Goal: Task Accomplishment & Management: Manage account settings

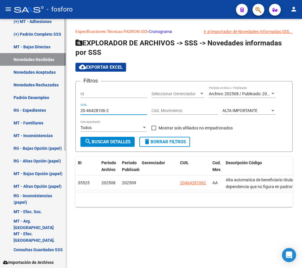
drag, startPoint x: 110, startPoint y: 110, endPoint x: 58, endPoint y: 116, distance: 52.3
click at [58, 116] on mat-sidenav-container "Firma Express Inicio Calendario SSS Instructivos Contacto OS Reportes Padrón Tr…" at bounding box center [151, 143] width 302 height 249
click at [129, 114] on div "20-46428106-2 CUIL" at bounding box center [113, 109] width 67 height 12
click at [114, 140] on span "search Buscar Detalles" at bounding box center [107, 141] width 46 height 5
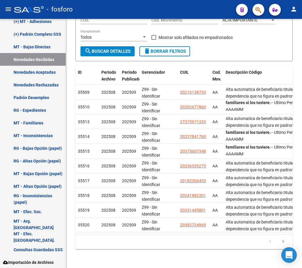
scroll to position [0, 0]
click at [283, 240] on icon "go to next page" at bounding box center [283, 241] width 8 height 7
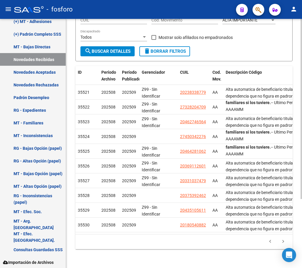
click at [283, 242] on icon "go to next page" at bounding box center [283, 241] width 8 height 7
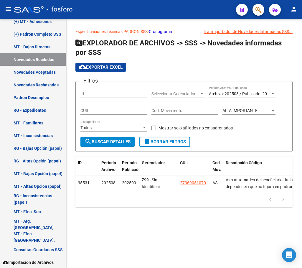
scroll to position [0, 0]
click at [268, 202] on icon "go to previous page" at bounding box center [270, 199] width 8 height 7
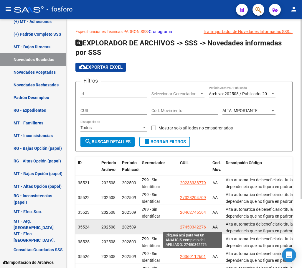
click at [189, 227] on span "27450342276" at bounding box center [193, 226] width 26 height 5
type textarea "27450342276"
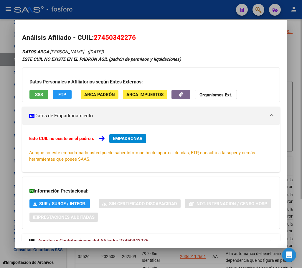
drag, startPoint x: 295, startPoint y: 66, endPoint x: 299, endPoint y: 76, distance: 10.9
click at [295, 66] on div at bounding box center [151, 134] width 302 height 268
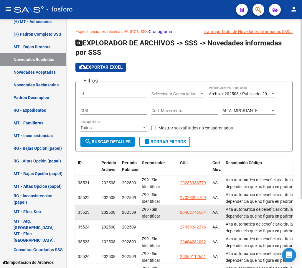
drag, startPoint x: 179, startPoint y: 213, endPoint x: 211, endPoint y: 214, distance: 31.6
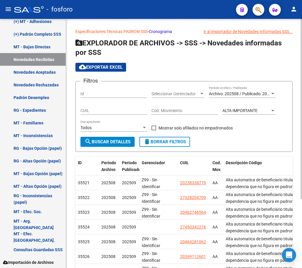
copy span "20462746564"
click at [100, 106] on div "CUIL" at bounding box center [113, 109] width 67 height 12
paste input "20-46274656-4"
click at [110, 143] on span "search Buscar Detalles" at bounding box center [107, 141] width 46 height 5
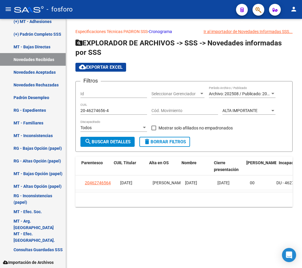
scroll to position [0, 280]
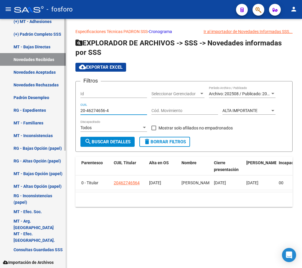
drag, startPoint x: 114, startPoint y: 110, endPoint x: 47, endPoint y: 115, distance: 67.1
click at [47, 115] on mat-sidenav-container "Firma Express Inicio Calendario SSS Instructivos Contacto OS Reportes Padrón Tr…" at bounding box center [151, 143] width 302 height 249
paste input "7-45034227-6"
type input "27-45034227-6"
click at [106, 139] on span "search Buscar Detalles" at bounding box center [107, 141] width 46 height 5
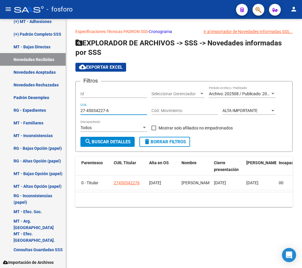
drag, startPoint x: 110, startPoint y: 111, endPoint x: 78, endPoint y: 110, distance: 32.1
click at [78, 110] on form "Filtros Id Seleccionar Gerenciador Seleccionar Gerenciador Archivo: 202508 / Pu…" at bounding box center [183, 116] width 217 height 71
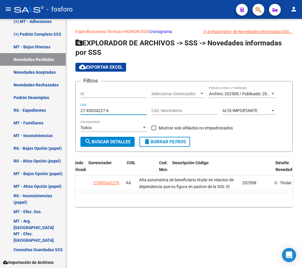
scroll to position [0, 0]
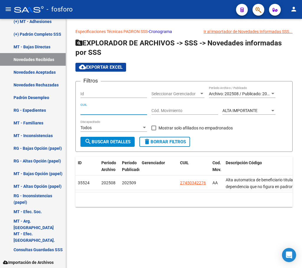
click at [109, 143] on span "search Buscar Detalles" at bounding box center [107, 141] width 46 height 5
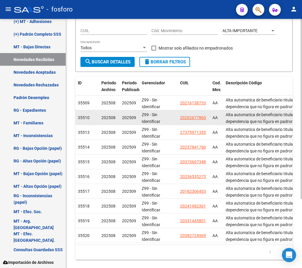
scroll to position [88, 0]
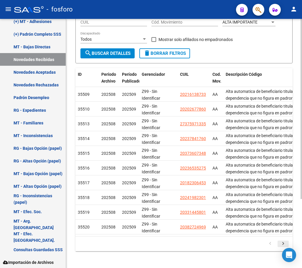
click at [281, 248] on icon "go to next page" at bounding box center [283, 244] width 8 height 7
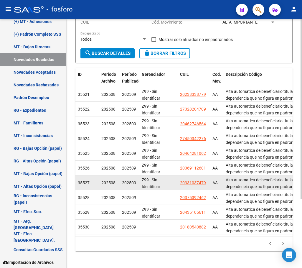
drag, startPoint x: 208, startPoint y: 183, endPoint x: 178, endPoint y: 182, distance: 29.7
click at [178, 182] on datatable-body-cell "20331037479" at bounding box center [194, 182] width 32 height 14
copy span "20331037479"
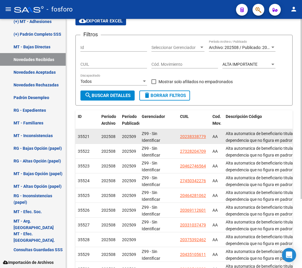
scroll to position [0, 0]
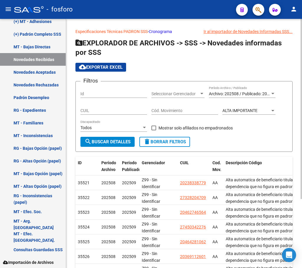
click at [129, 110] on input "CUIL" at bounding box center [113, 110] width 67 height 5
paste input "20-33103747-9"
click at [116, 142] on span "search Buscar Detalles" at bounding box center [107, 141] width 46 height 5
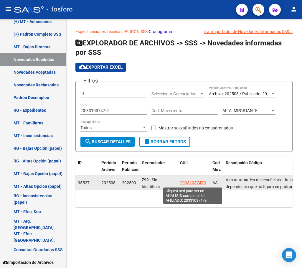
drag, startPoint x: 179, startPoint y: 184, endPoint x: 205, endPoint y: 183, distance: 25.9
click at [205, 183] on datatable-body-cell "20331037479" at bounding box center [194, 182] width 32 height 14
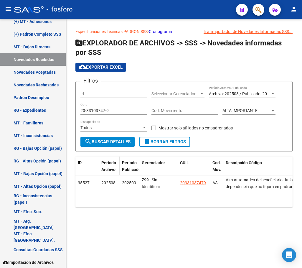
copy span "20331037479"
drag, startPoint x: 110, startPoint y: 107, endPoint x: 68, endPoint y: 111, distance: 42.9
click at [68, 111] on div "Especificaciones Técnicas PADRON SSS - Cronograma Ir al importador de Novedades…" at bounding box center [184, 122] width 236 height 207
drag, startPoint x: 111, startPoint y: 111, endPoint x: 63, endPoint y: 112, distance: 48.3
click at [63, 112] on mat-sidenav-container "Firma Express Inicio Calendario SSS Instructivos Contacto OS Reportes Padrón Tr…" at bounding box center [151, 143] width 302 height 249
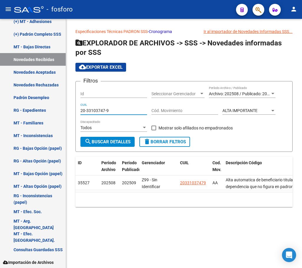
paste input "7539246-2"
click at [121, 143] on span "search Buscar Detalles" at bounding box center [107, 141] width 46 height 5
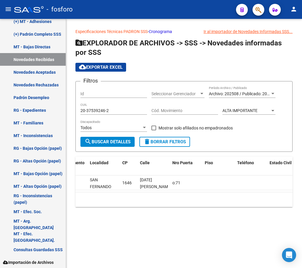
scroll to position [0, 633]
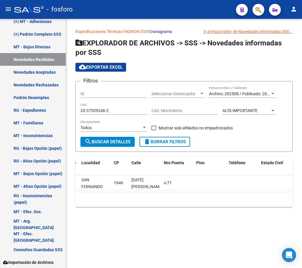
drag, startPoint x: 228, startPoint y: 197, endPoint x: 256, endPoint y: 195, distance: 27.4
click at [256, 195] on div "ID Período Archivo Período Publicado Gerenciador CUIL Cod. Mov. Descripción Cód…" at bounding box center [183, 181] width 217 height 50
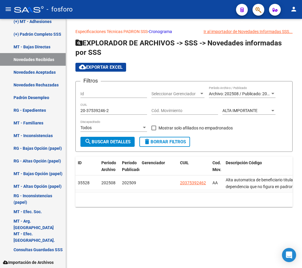
scroll to position [0, 0]
drag, startPoint x: 112, startPoint y: 113, endPoint x: 62, endPoint y: 112, distance: 49.5
click at [62, 112] on mat-sidenav-container "Firma Express Inicio Calendario SSS Instructivos Contacto OS Reportes Padrón Tr…" at bounding box center [151, 143] width 302 height 249
paste input "18054088"
click at [118, 141] on span "search Buscar Detalles" at bounding box center [107, 141] width 46 height 5
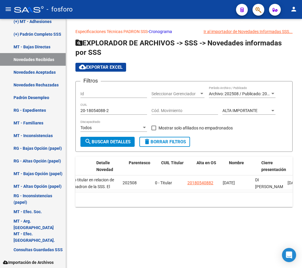
scroll to position [0, 232]
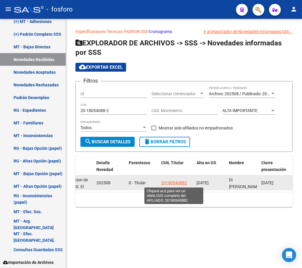
drag, startPoint x: 188, startPoint y: 181, endPoint x: 162, endPoint y: 183, distance: 26.6
click at [162, 183] on div "20180540882" at bounding box center [176, 182] width 31 height 7
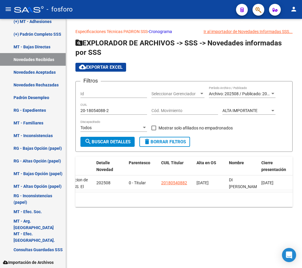
copy span "20180540882"
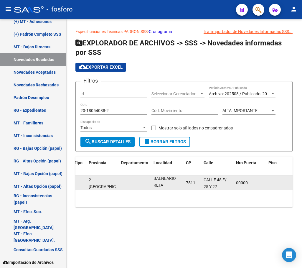
scroll to position [0, 0]
drag, startPoint x: 166, startPoint y: 185, endPoint x: 149, endPoint y: 178, distance: 17.6
click at [149, 178] on div "35530 202508 202509 20180540882 AA Alta automatica de beneficiario titular en r…" at bounding box center [13, 182] width 997 height 15
copy span "BALNEARIO RETA"
drag, startPoint x: 197, startPoint y: 183, endPoint x: 186, endPoint y: 185, distance: 11.4
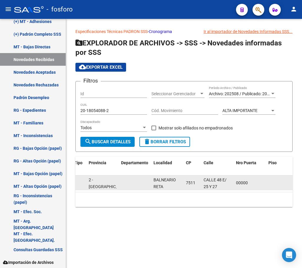
click at [186, 185] on div "7511" at bounding box center [192, 182] width 13 height 7
copy div "7511"
drag, startPoint x: 218, startPoint y: 184, endPoint x: 202, endPoint y: 175, distance: 18.4
click at [202, 175] on datatable-body-cell "CALLE 48 E/ 25 Y 27" at bounding box center [217, 182] width 32 height 14
copy span "CALLE 48 E/ 25 Y 27"
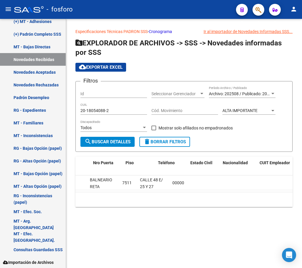
scroll to position [0, 780]
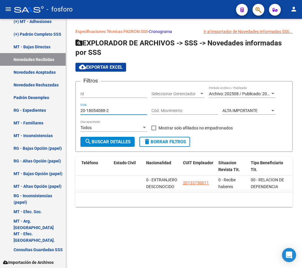
drag, startPoint x: 115, startPoint y: 110, endPoint x: 76, endPoint y: 114, distance: 38.5
click at [76, 114] on form "Filtros Id Seleccionar Gerenciador Seleccionar Gerenciador Archivo: 202508 / Pu…" at bounding box center [183, 116] width 217 height 71
paste input "7-36905107-0"
paste input "0-21613873-3"
drag, startPoint x: 111, startPoint y: 110, endPoint x: 165, endPoint y: 147, distance: 65.3
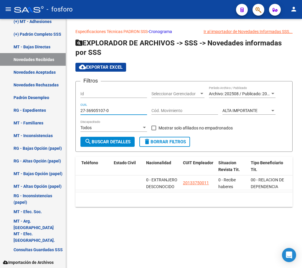
click at [68, 113] on div "Especificaciones Técnicas PADRON SSS - Cronograma Ir al importador de Novedades…" at bounding box center [184, 122] width 236 height 207
click at [116, 140] on span "search Buscar Detalles" at bounding box center [107, 141] width 46 height 5
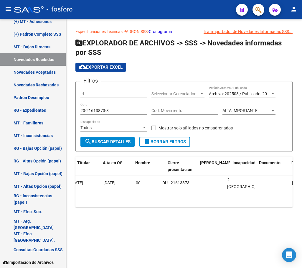
scroll to position [0, 274]
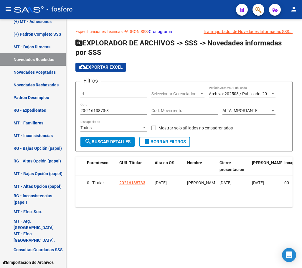
click at [102, 143] on span "search Buscar Detalles" at bounding box center [107, 141] width 46 height 5
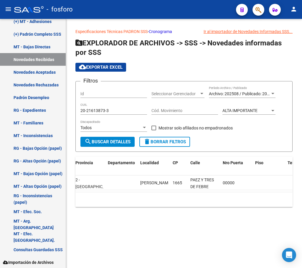
scroll to position [0, 591]
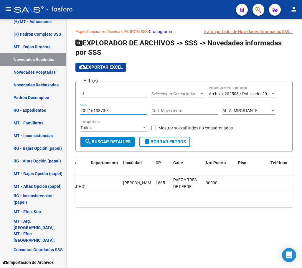
click at [117, 110] on input "20-21613873-3" at bounding box center [113, 110] width 67 height 5
paste input "0267786-0"
drag, startPoint x: 116, startPoint y: 110, endPoint x: 60, endPoint y: 116, distance: 56.2
click at [60, 116] on mat-sidenav-container "Firma Express Inicio Calendario SSS Instructivos Contacto OS Reportes Padrón Tr…" at bounding box center [151, 143] width 302 height 249
click at [115, 142] on span "search Buscar Detalles" at bounding box center [107, 141] width 46 height 5
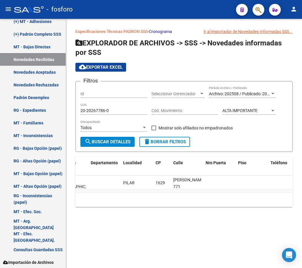
click at [115, 145] on button "search Buscar Detalles" at bounding box center [107, 142] width 54 height 10
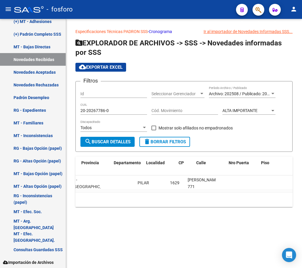
scroll to position [0, 568]
drag, startPoint x: 112, startPoint y: 110, endPoint x: 69, endPoint y: 117, distance: 43.5
click at [69, 117] on div "Especificaciones Técnicas PADRON SSS - Cronograma Ir al importador de Novedades…" at bounding box center [184, 122] width 236 height 207
paste input "7-37597133-5"
click at [115, 137] on button "search Buscar Detalles" at bounding box center [107, 142] width 54 height 10
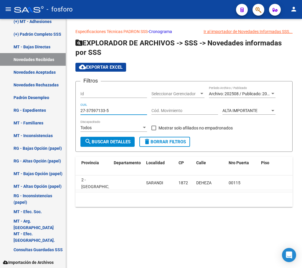
paste input "0-23784176-0"
drag, startPoint x: 108, startPoint y: 110, endPoint x: 74, endPoint y: 111, distance: 33.9
click at [71, 111] on div "Especificaciones Técnicas PADRON SSS - Cronograma Ir al importador de Novedades…" at bounding box center [184, 122] width 236 height 207
click at [112, 141] on span "search Buscar Detalles" at bounding box center [107, 141] width 46 height 5
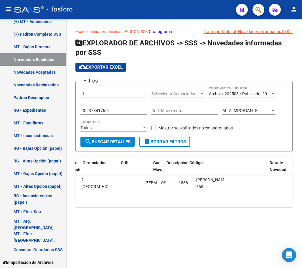
scroll to position [0, 0]
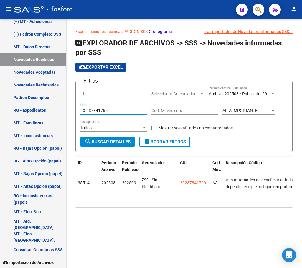
paste input "37360734-8"
click at [116, 139] on span "search Buscar Detalles" at bounding box center [107, 141] width 46 height 5
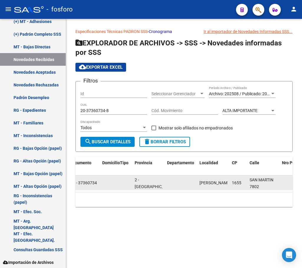
drag, startPoint x: 214, startPoint y: 186, endPoint x: 198, endPoint y: 177, distance: 18.5
click at [198, 177] on datatable-body-cell "[PERSON_NAME]" at bounding box center [213, 182] width 32 height 14
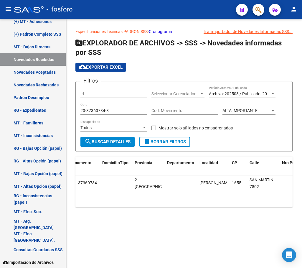
copy span "[PERSON_NAME]"
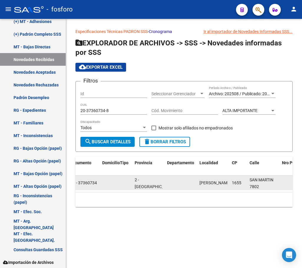
click at [232, 182] on div "1655" at bounding box center [238, 182] width 13 height 7
copy div "1655"
drag, startPoint x: 277, startPoint y: 178, endPoint x: 249, endPoint y: 178, distance: 27.7
click at [249, 178] on datatable-body-cell "SAN MARTIN 7802" at bounding box center [263, 182] width 32 height 14
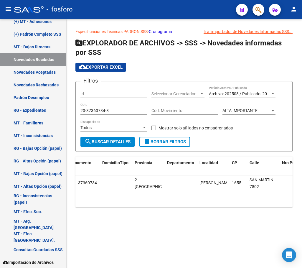
copy span "SAN MARTIN"
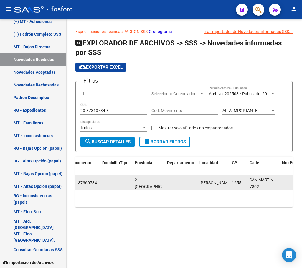
scroll to position [0, 0]
drag, startPoint x: 262, startPoint y: 186, endPoint x: 241, endPoint y: 188, distance: 20.4
click at [241, 188] on div "35515 202508 202509 Z99 - Sin Identificar 20373607348 AA Alta automatica de ben…" at bounding box center [58, 182] width 997 height 15
drag, startPoint x: 241, startPoint y: 188, endPoint x: 266, endPoint y: 186, distance: 24.5
click at [269, 187] on div "SAN MARTIN 7802" at bounding box center [263, 182] width 28 height 12
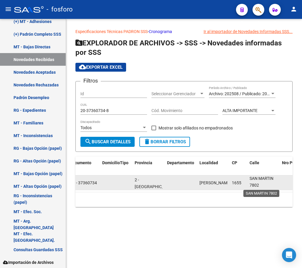
drag, startPoint x: 262, startPoint y: 184, endPoint x: 250, endPoint y: 186, distance: 12.2
click at [250, 186] on div "SAN MARTIN 7802" at bounding box center [263, 182] width 28 height 12
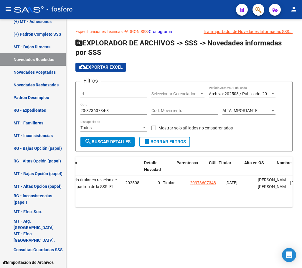
scroll to position [0, 185]
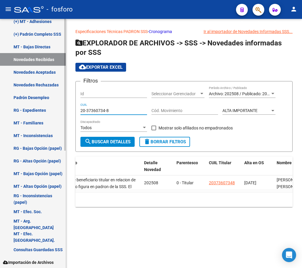
drag, startPoint x: 112, startPoint y: 110, endPoint x: 57, endPoint y: 118, distance: 56.2
click at [57, 118] on mat-sidenav-container "Firma Express Inicio Calendario SSS Instructivos Contacto OS Reportes Padrón Tr…" at bounding box center [151, 143] width 302 height 249
paste input "18230645-3"
click at [113, 140] on span "search Buscar Detalles" at bounding box center [107, 141] width 46 height 5
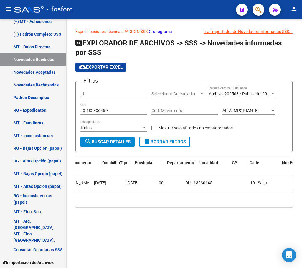
scroll to position [0, 571]
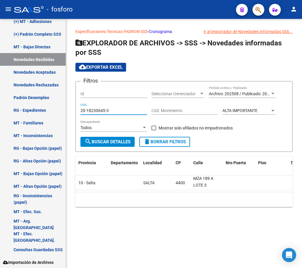
drag, startPoint x: 114, startPoint y: 110, endPoint x: 71, endPoint y: 109, distance: 42.7
click at [65, 110] on mat-sidenav-container "Firma Express Inicio Calendario SSS Instructivos Contacto OS Reportes Padrón Tr…" at bounding box center [151, 143] width 302 height 249
paste input "24198230-1"
click at [106, 140] on span "search Buscar Detalles" at bounding box center [107, 141] width 46 height 5
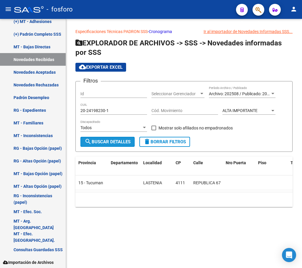
click at [118, 141] on span "search Buscar Detalles" at bounding box center [107, 141] width 46 height 5
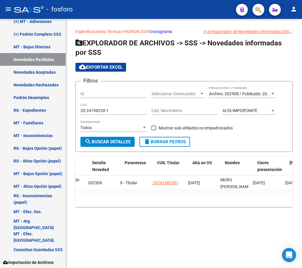
scroll to position [0, 236]
drag, startPoint x: 113, startPoint y: 108, endPoint x: 79, endPoint y: 112, distance: 34.7
click at [79, 112] on form "Filtros Id Seleccionar Gerenciador Seleccionar Gerenciador Archivo: 202508 / Pu…" at bounding box center [183, 116] width 217 height 71
drag, startPoint x: 116, startPoint y: 112, endPoint x: 77, endPoint y: 114, distance: 39.2
click at [77, 114] on form "Filtros Id Seleccionar Gerenciador Seleccionar Gerenciador Archivo: 202508 / Pu…" at bounding box center [183, 116] width 217 height 71
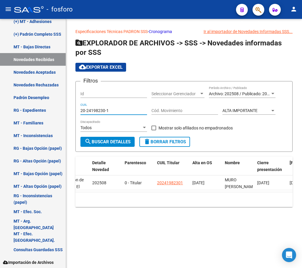
paste input "3314458"
click at [109, 141] on span "search Buscar Detalles" at bounding box center [107, 141] width 46 height 5
drag, startPoint x: 159, startPoint y: 191, endPoint x: 178, endPoint y: 195, distance: 19.7
click at [178, 192] on datatable-body "35519 202508 202509 Z99 - Sin Identificar 20331445801 AA Alta automatica de ben…" at bounding box center [183, 183] width 217 height 16
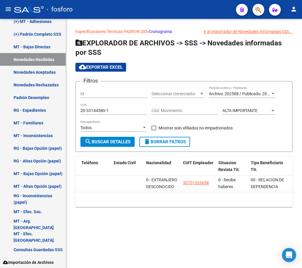
scroll to position [0, 763]
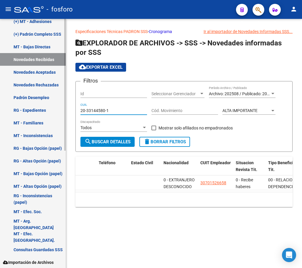
paste input "8272496-9"
drag, startPoint x: 112, startPoint y: 110, endPoint x: 63, endPoint y: 110, distance: 48.9
click at [57, 110] on mat-sidenav-container "Firma Express Inicio Calendario SSS Instructivos Contacto OS Reportes Padrón Tr…" at bounding box center [151, 143] width 302 height 249
type input "20-38272496-9"
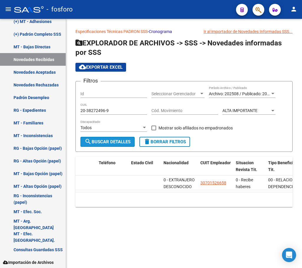
click at [113, 141] on span "search Buscar Detalles" at bounding box center [107, 141] width 46 height 5
click at [114, 141] on span "search Buscar Detalles" at bounding box center [107, 141] width 46 height 5
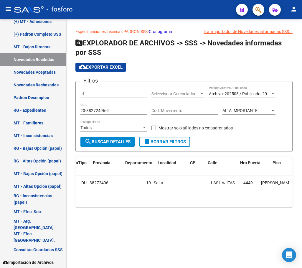
scroll to position [0, 557]
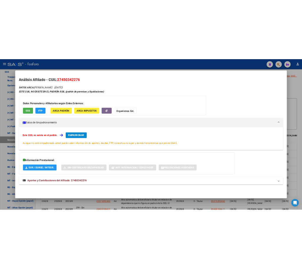
scroll to position [41, 0]
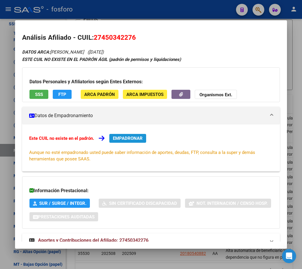
click at [131, 136] on span "EMPADRONAR" at bounding box center [128, 138] width 30 height 5
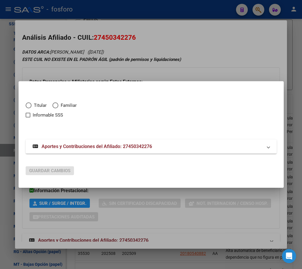
click at [28, 105] on span "Elija una opción" at bounding box center [29, 105] width 6 height 6
click at [28, 105] on input "Titular" at bounding box center [29, 105] width 6 height 6
radio input "true"
checkbox input "true"
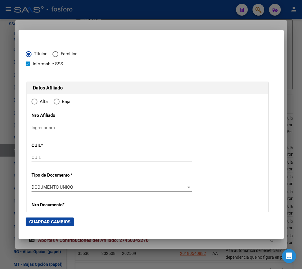
type input "27-45034227-6"
radio input "true"
type input "45034227"
type input "[PERSON_NAME]"
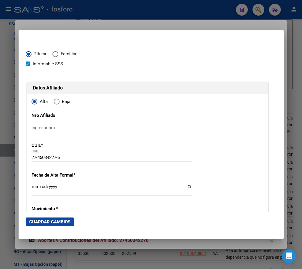
type input "[DATE]"
type input "LUJAN"
type input "6700"
type input "LOS TRIGALES"
type input "661"
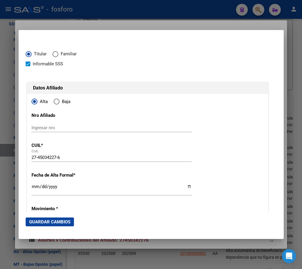
type input "LUJAN"
click at [57, 125] on input "Ingresar nro" at bounding box center [112, 127] width 160 height 5
paste input "20462746564"
type input "20462746564/00"
click at [36, 187] on input "Ingresar fecha" at bounding box center [112, 188] width 160 height 9
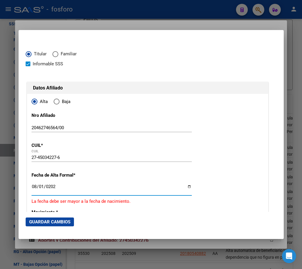
type input "[DATE]"
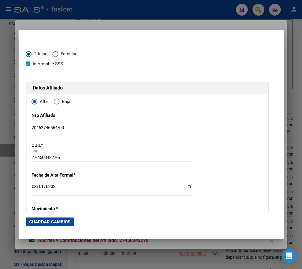
scroll to position [147, 0]
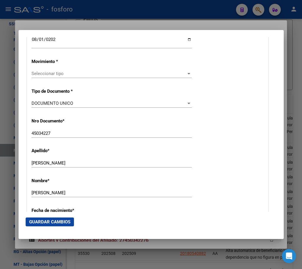
click at [71, 72] on span "Seleccionar tipo" at bounding box center [109, 73] width 155 height 5
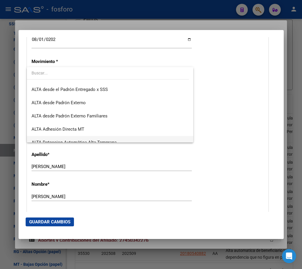
scroll to position [203, 0]
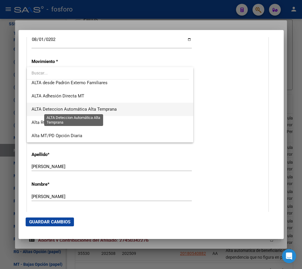
click at [90, 110] on span "ALTA Deteccion Automática Alta Temprana" at bounding box center [74, 109] width 85 height 5
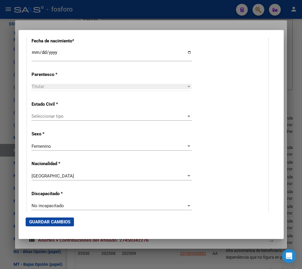
scroll to position [265, 0]
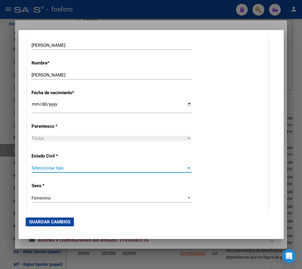
click at [49, 168] on span "Seleccionar tipo" at bounding box center [109, 167] width 155 height 5
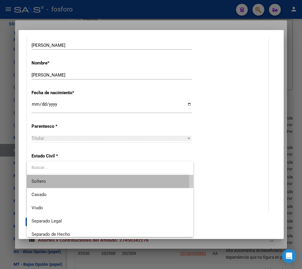
click at [50, 182] on span "Soltero" at bounding box center [110, 181] width 157 height 13
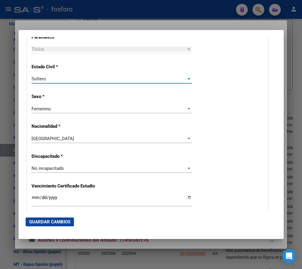
scroll to position [383, 0]
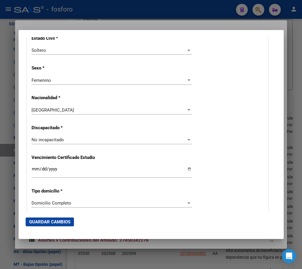
click at [56, 112] on div "[GEOGRAPHIC_DATA]" at bounding box center [109, 109] width 155 height 5
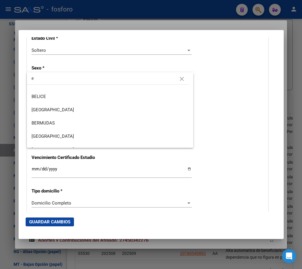
scroll to position [0, 0]
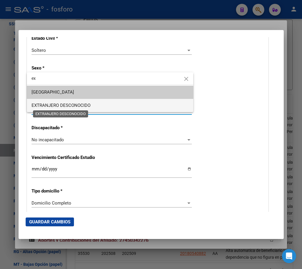
type input "ex"
click at [57, 107] on span "EXTRANJERO DESCONOCIDO" at bounding box center [61, 105] width 59 height 5
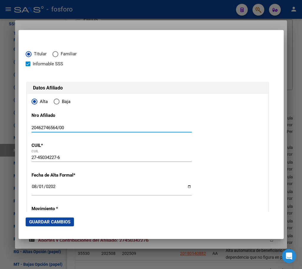
drag, startPoint x: 58, startPoint y: 127, endPoint x: 31, endPoint y: 137, distance: 28.8
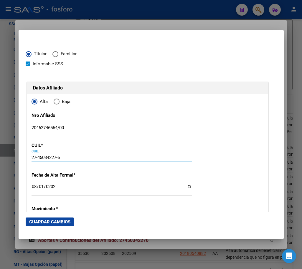
paste input "0-46274656-4"
drag, startPoint x: 67, startPoint y: 158, endPoint x: 18, endPoint y: 158, distance: 49.2
click at [19, 158] on mat-dialog-content "Titular Familiar Informable SSS Datos Afiliado Alta Baja Nro Afiliado 204627465…" at bounding box center [151, 124] width 265 height 175
type input "20-46274656-4"
type input "46274656"
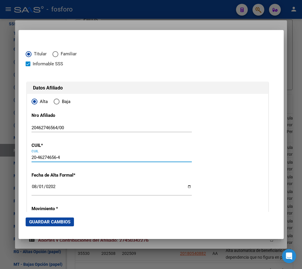
type input "[PERSON_NAME]"
type input "[DATE]"
type input "[GEOGRAPHIC_DATA] ([GEOGRAPHIC_DATA][PERSON_NAME])"
type input "1607"
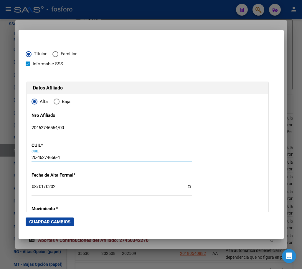
type input "VIRREY [PERSON_NAME]"
type input "967"
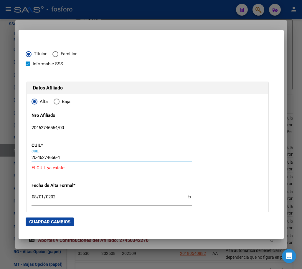
type input "20-46274656-4"
click at [181, 244] on div at bounding box center [151, 134] width 302 height 269
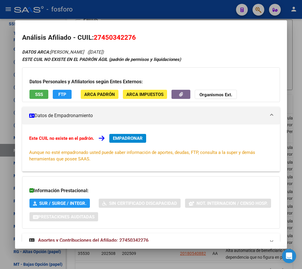
click at [152, 256] on div at bounding box center [151, 134] width 302 height 269
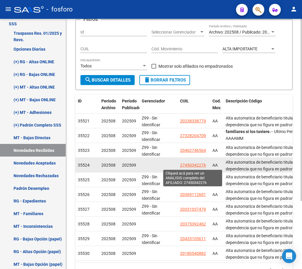
click at [190, 165] on span "27450342276" at bounding box center [193, 165] width 26 height 5
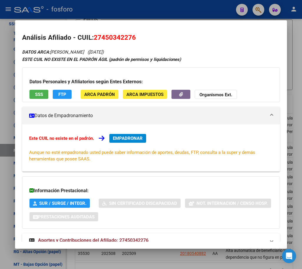
click at [131, 137] on span "EMPADRONAR" at bounding box center [128, 138] width 30 height 5
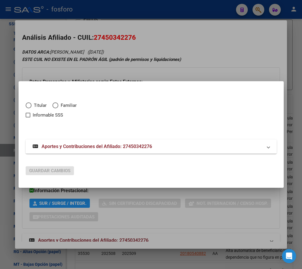
click at [30, 106] on span "Elija una opción" at bounding box center [29, 105] width 6 height 6
click at [30, 106] on input "Titular" at bounding box center [29, 105] width 6 height 6
radio input "true"
checkbox input "true"
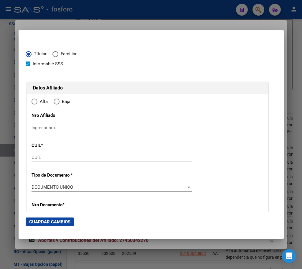
type input "27-45034227-6"
radio input "true"
type input "45034227"
type input "[PERSON_NAME]"
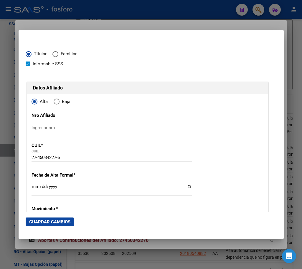
type input "[DATE]"
type input "LUJAN"
type input "6700"
type input "LOS TRIGALES"
type input "661"
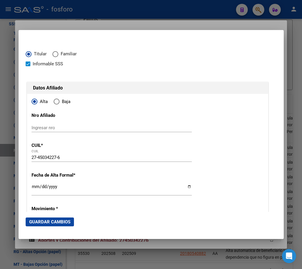
type input "LUJAN"
click at [29, 65] on span at bounding box center [28, 64] width 5 height 5
click at [28, 66] on input "Informable SSS" at bounding box center [28, 66] width 0 height 0
checkbox input "false"
click at [76, 124] on div "Ingresar nro" at bounding box center [112, 127] width 160 height 9
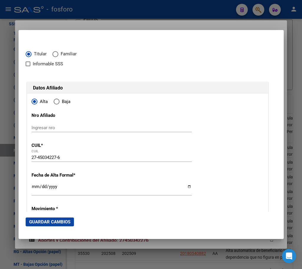
click at [166, 23] on div at bounding box center [151, 134] width 302 height 269
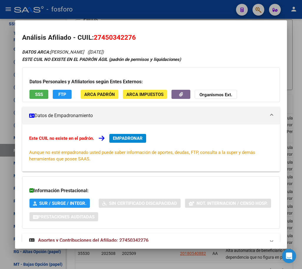
drag, startPoint x: 95, startPoint y: 38, endPoint x: 137, endPoint y: 38, distance: 42.4
click at [137, 38] on h2 "Análisis Afiliado - CUIL: 27450342276" at bounding box center [151, 38] width 258 height 10
copy span "27450342276"
click at [122, 140] on span "EMPADRONAR" at bounding box center [128, 138] width 30 height 5
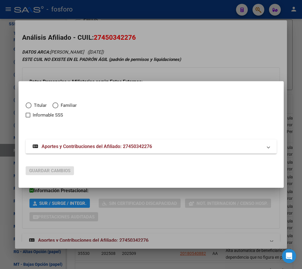
click at [27, 104] on span "Elija una opción" at bounding box center [29, 105] width 6 height 6
click at [27, 104] on input "Titular" at bounding box center [29, 105] width 6 height 6
radio input "true"
checkbox input "true"
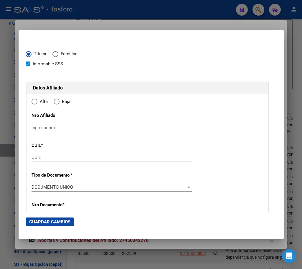
type input "27-45034227-6"
radio input "true"
type input "45034227"
type input "[PERSON_NAME]"
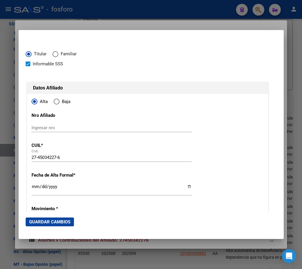
type input "[DATE]"
type input "LUJAN"
type input "6700"
type input "LOS TRIGALES"
type input "661"
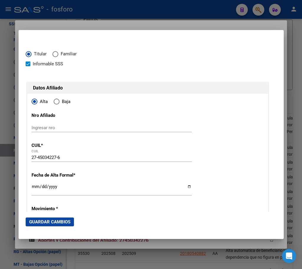
type input "LUJAN"
click at [32, 186] on input "Ingresar fecha" at bounding box center [112, 188] width 160 height 9
click at [35, 185] on input "Ingresar fecha" at bounding box center [112, 188] width 160 height 9
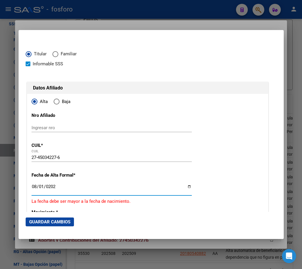
type input "[DATE]"
click at [53, 125] on div "Ingresar nro" at bounding box center [112, 127] width 160 height 9
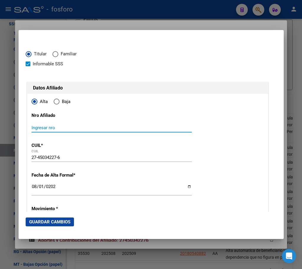
click at [57, 128] on input "Ingresar nro" at bounding box center [112, 127] width 160 height 5
paste input "27-45034227-6"
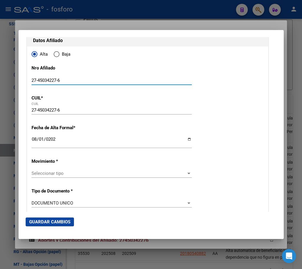
scroll to position [59, 0]
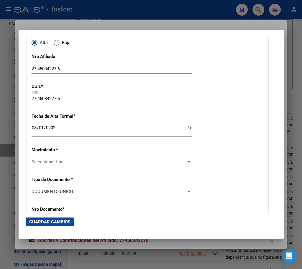
type input "27-45034227-6"
click at [67, 164] on span "Seleccionar tipo" at bounding box center [109, 161] width 155 height 5
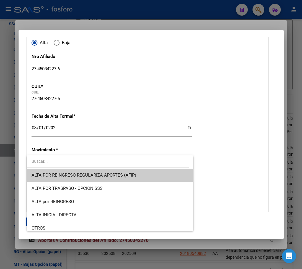
scroll to position [203, 0]
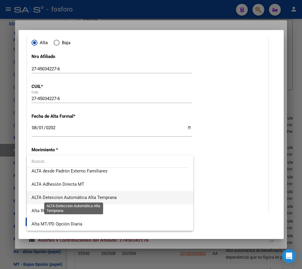
click at [104, 199] on span "ALTA Deteccion Automática Alta Temprana" at bounding box center [74, 197] width 85 height 5
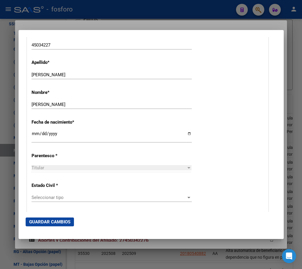
scroll to position [294, 0]
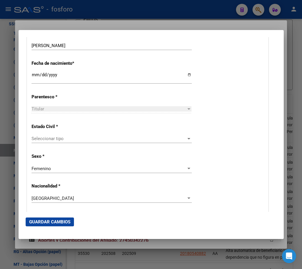
click at [47, 136] on span "Seleccionar tipo" at bounding box center [109, 138] width 155 height 5
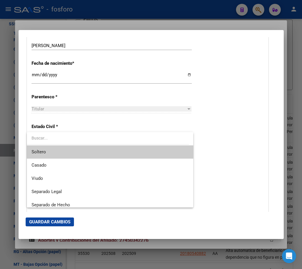
click at [44, 148] on span "Soltero" at bounding box center [110, 151] width 157 height 13
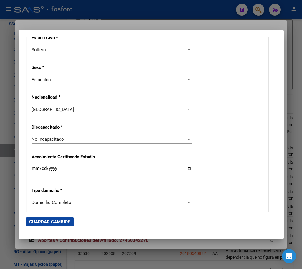
scroll to position [383, 0]
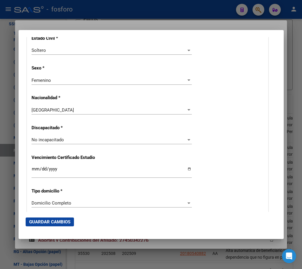
click at [54, 112] on span "[GEOGRAPHIC_DATA]" at bounding box center [53, 109] width 42 height 5
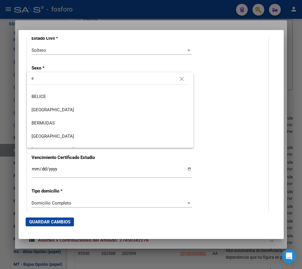
scroll to position [0, 0]
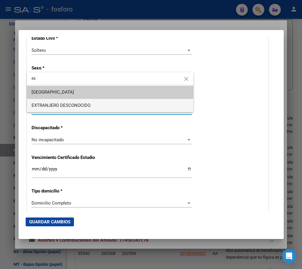
type input "ex"
click at [85, 103] on span "EXTRANJERO DESCONOCIDO" at bounding box center [61, 105] width 59 height 5
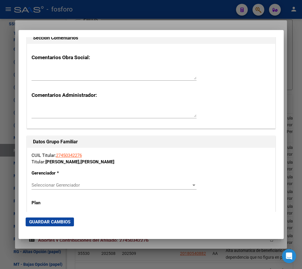
scroll to position [1030, 0]
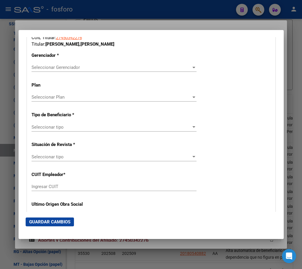
click at [76, 97] on span "Seleccionar Plan" at bounding box center [112, 97] width 160 height 5
click at [244, 122] on div at bounding box center [151, 134] width 302 height 269
click at [55, 63] on div "Seleccionar Gerenciador Seleccionar Gerenciador" at bounding box center [114, 67] width 165 height 9
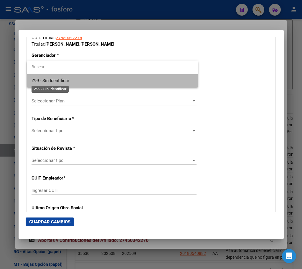
click at [50, 79] on span "Z99 - Sin Identificar" at bounding box center [51, 80] width 38 height 5
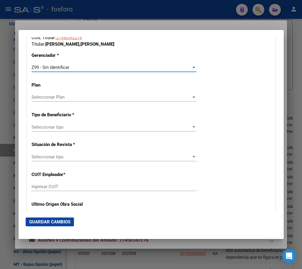
click at [49, 123] on div "Seleccionar tipo Seleccionar tipo" at bounding box center [114, 127] width 165 height 9
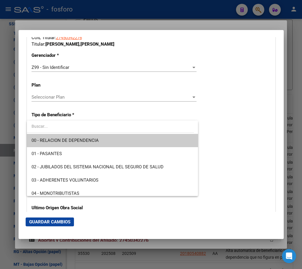
click at [59, 141] on span "00 - RELACION DE DEPENDENCIA" at bounding box center [65, 140] width 67 height 5
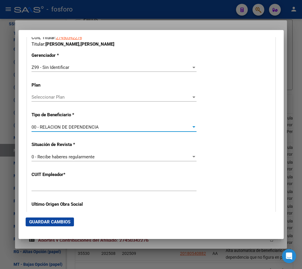
type input "30-71130359-2"
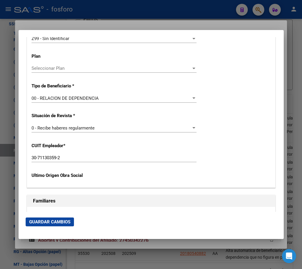
scroll to position [1060, 0]
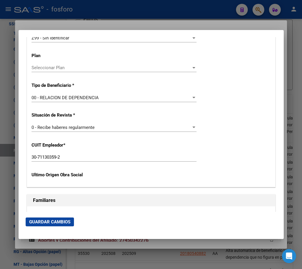
click at [44, 219] on span "Guardar Cambios" at bounding box center [49, 221] width 41 height 5
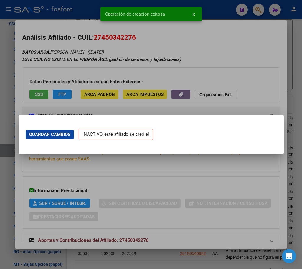
scroll to position [0, 0]
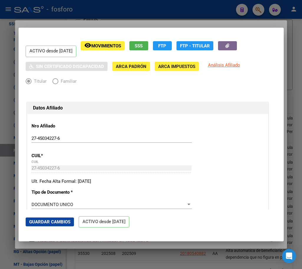
click at [115, 46] on span "Movimientos" at bounding box center [106, 45] width 30 height 5
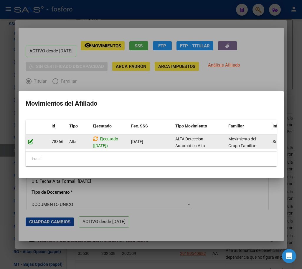
click at [32, 139] on icon at bounding box center [30, 142] width 5 height 6
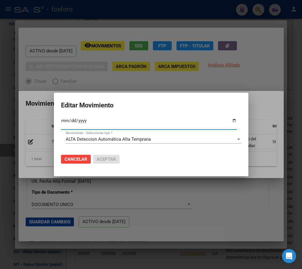
click at [75, 159] on span "Cancelar" at bounding box center [75, 159] width 23 height 5
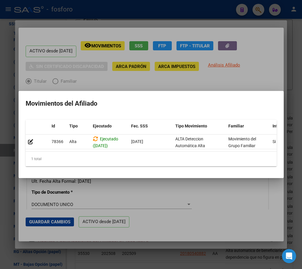
click at [246, 203] on div at bounding box center [151, 134] width 302 height 269
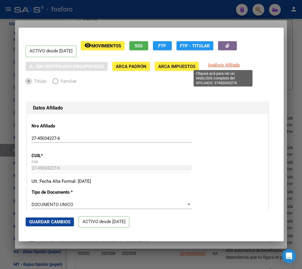
click at [217, 67] on span "Análisis Afiliado" at bounding box center [224, 64] width 32 height 5
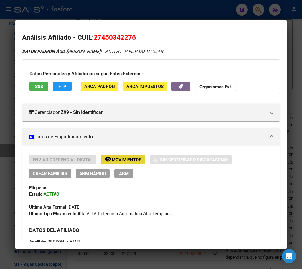
click at [126, 163] on button "remove_red_eye Movimientos" at bounding box center [123, 159] width 44 height 9
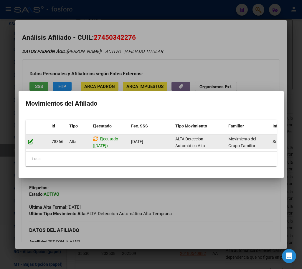
click at [32, 140] on icon at bounding box center [30, 142] width 5 height 6
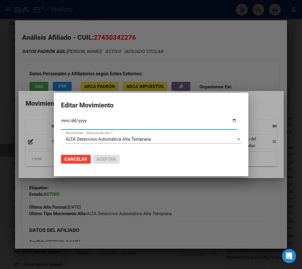
click at [211, 191] on div at bounding box center [151, 134] width 302 height 269
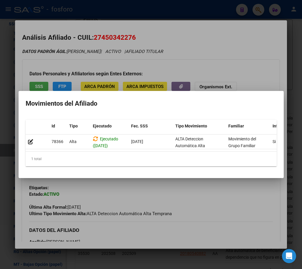
click at [180, 195] on div at bounding box center [151, 134] width 302 height 269
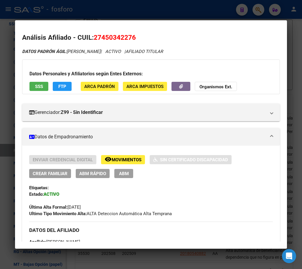
click at [157, 258] on div at bounding box center [151, 134] width 302 height 269
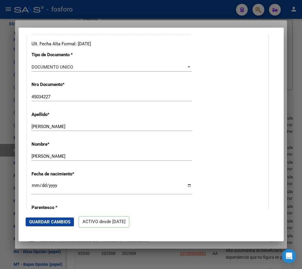
scroll to position [177, 0]
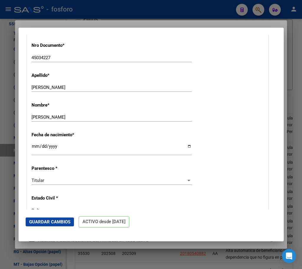
drag, startPoint x: 140, startPoint y: 245, endPoint x: 144, endPoint y: 242, distance: 4.8
click at [140, 245] on div at bounding box center [151, 134] width 302 height 269
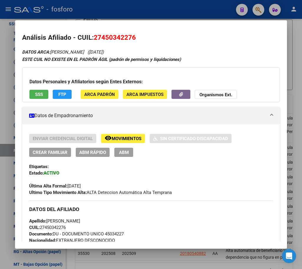
click at [146, 255] on div at bounding box center [151, 134] width 302 height 269
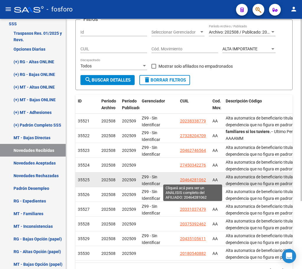
click at [187, 181] on span "20464281062" at bounding box center [193, 180] width 26 height 5
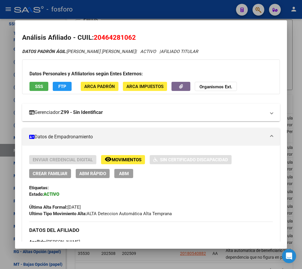
scroll to position [29, 0]
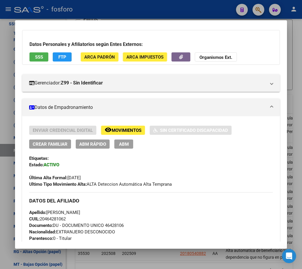
click at [126, 133] on button "remove_red_eye Movimientos" at bounding box center [123, 130] width 44 height 9
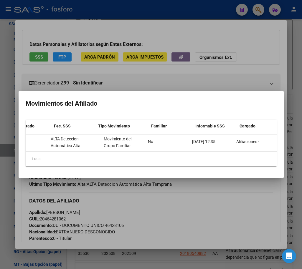
scroll to position [0, 0]
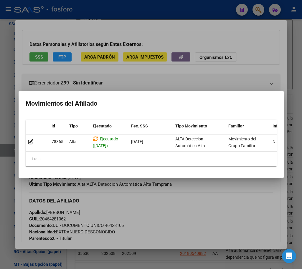
drag, startPoint x: 153, startPoint y: 252, endPoint x: 155, endPoint y: 250, distance: 3.1
click at [153, 252] on div at bounding box center [151, 134] width 302 height 269
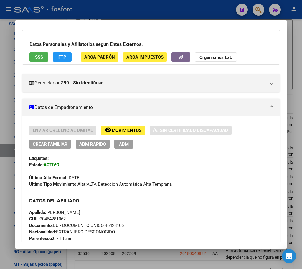
click at [122, 131] on span "Movimientos" at bounding box center [127, 130] width 30 height 5
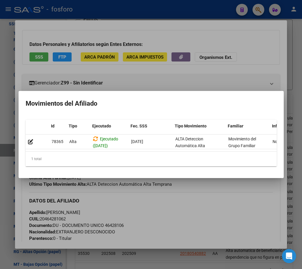
scroll to position [0, 70]
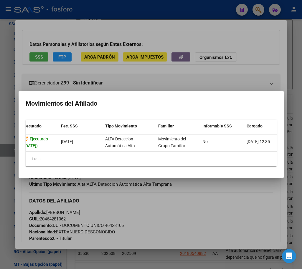
click at [159, 256] on div at bounding box center [151, 134] width 302 height 269
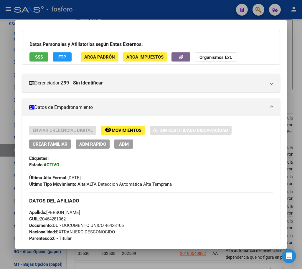
click at [162, 252] on div at bounding box center [151, 134] width 302 height 269
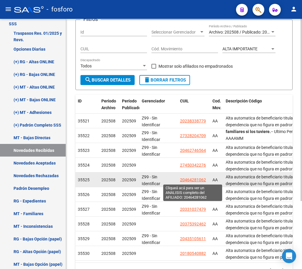
click at [193, 180] on span "20464281062" at bounding box center [193, 180] width 26 height 5
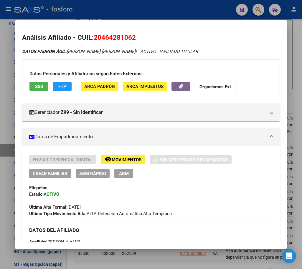
click at [161, 258] on div at bounding box center [151, 134] width 302 height 269
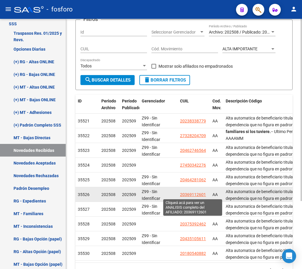
click at [188, 194] on span "20369112601" at bounding box center [193, 194] width 26 height 5
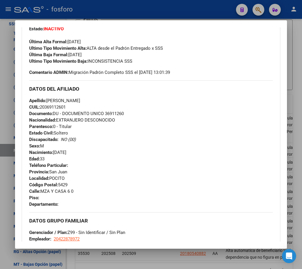
scroll to position [107, 0]
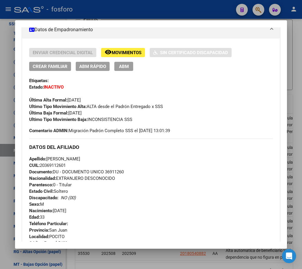
click at [221, 114] on div "Enviar Credencial Digital remove_red_eye Movimientos Sin Certificado Discapacid…" at bounding box center [150, 85] width 243 height 75
click at [125, 51] on span "Movimientos" at bounding box center [127, 52] width 30 height 5
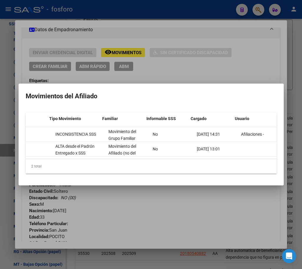
scroll to position [0, 126]
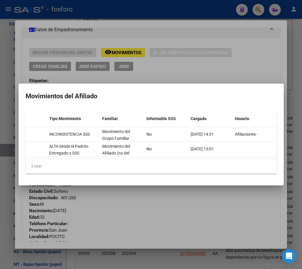
click at [185, 225] on div at bounding box center [151, 134] width 302 height 269
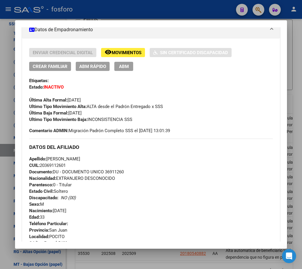
click at [157, 252] on div at bounding box center [151, 134] width 302 height 269
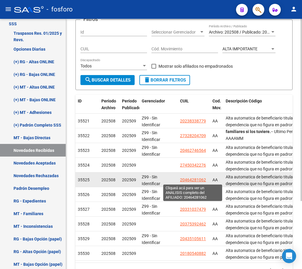
click at [190, 182] on span "20464281062" at bounding box center [193, 180] width 26 height 5
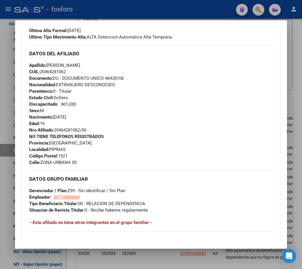
scroll to position [339, 0]
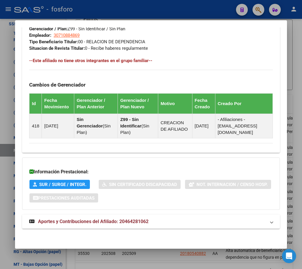
click at [159, 251] on div at bounding box center [151, 134] width 302 height 269
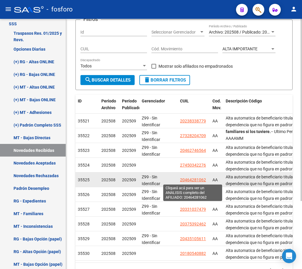
click at [192, 180] on span "20464281062" at bounding box center [193, 180] width 26 height 5
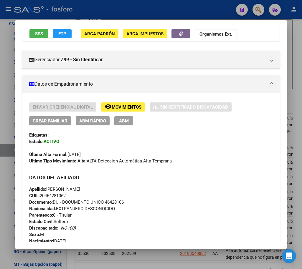
scroll to position [59, 0]
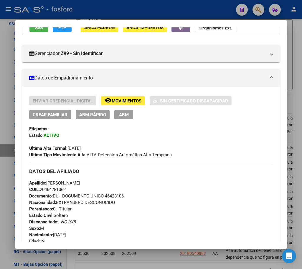
click at [158, 255] on div at bounding box center [151, 134] width 302 height 269
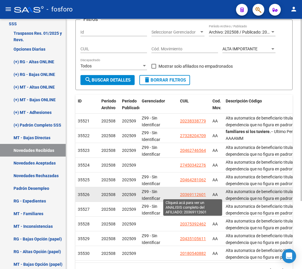
click at [191, 195] on span "20369112601" at bounding box center [193, 194] width 26 height 5
type textarea "20369112601"
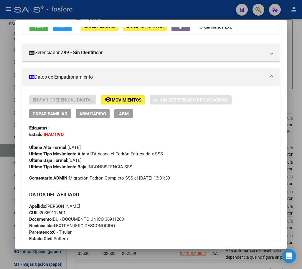
scroll to position [0, 0]
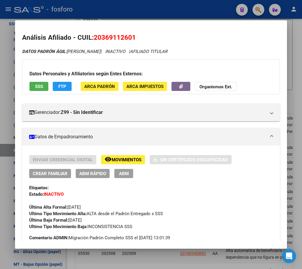
drag, startPoint x: 94, startPoint y: 37, endPoint x: 138, endPoint y: 37, distance: 44.2
click at [138, 37] on h2 "Análisis Afiliado - CUIL: 20369112601" at bounding box center [151, 38] width 258 height 10
copy span "20369112601"
click at [91, 174] on span "ABM Rápido" at bounding box center [92, 173] width 27 height 5
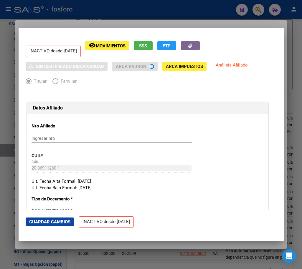
radio input "true"
type input "20-42287897-2"
click at [167, 244] on div at bounding box center [151, 134] width 302 height 269
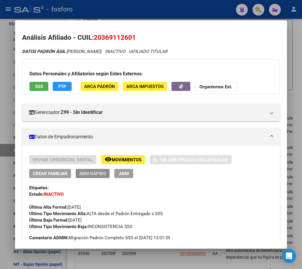
click at [92, 172] on span "ABM Rápido" at bounding box center [92, 173] width 27 height 5
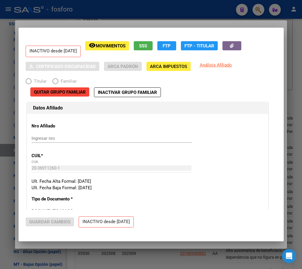
radio input "true"
type input "20-42287897-2"
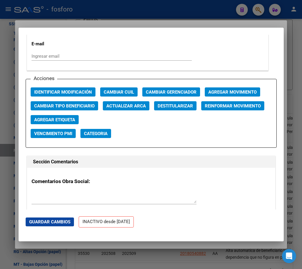
scroll to position [795, 0]
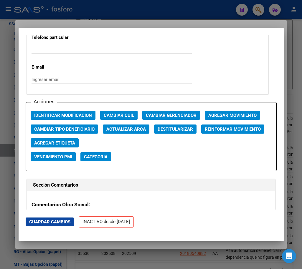
click at [237, 114] on span "Agregar Movimiento" at bounding box center [232, 115] width 48 height 5
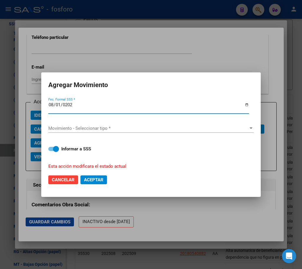
type input "[DATE]"
drag, startPoint x: 50, startPoint y: 147, endPoint x: 52, endPoint y: 145, distance: 3.8
click at [51, 147] on span at bounding box center [53, 149] width 11 height 4
click at [51, 151] on input "Informar a SSS" at bounding box center [51, 151] width 0 height 0
checkbox input "false"
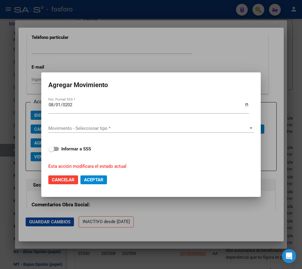
click at [64, 131] on span "Movimiento - Seleccionar tipo *" at bounding box center [148, 128] width 200 height 5
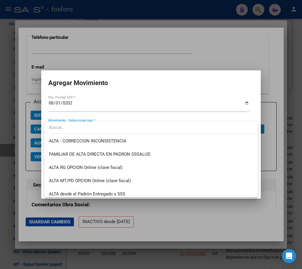
scroll to position [203, 0]
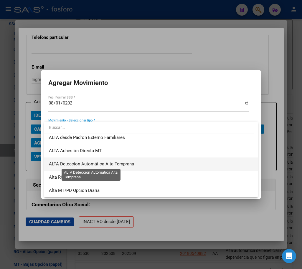
click at [101, 161] on span "ALTA Deteccion Automática Alta Temprana" at bounding box center [91, 163] width 85 height 5
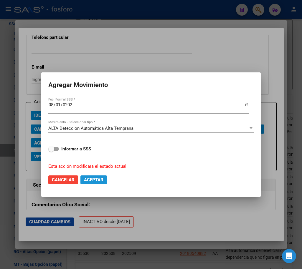
click at [97, 181] on span "Aceptar" at bounding box center [93, 179] width 19 height 5
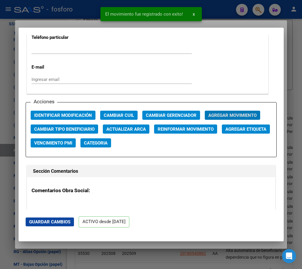
click at [157, 245] on div at bounding box center [151, 134] width 302 height 269
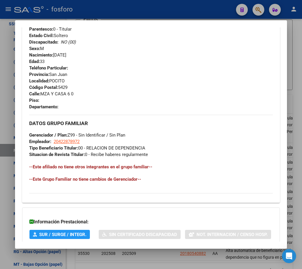
scroll to position [306, 0]
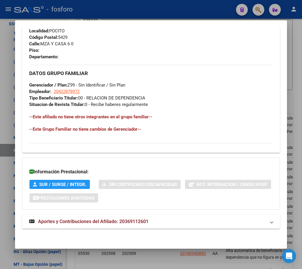
click at [153, 254] on div at bounding box center [151, 134] width 302 height 269
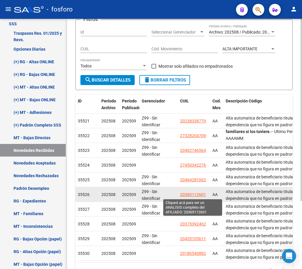
click at [189, 195] on span "20369112601" at bounding box center [193, 194] width 26 height 5
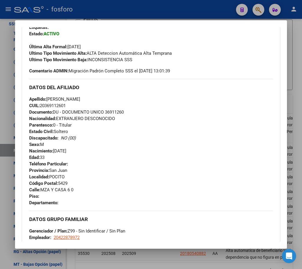
scroll to position [130, 0]
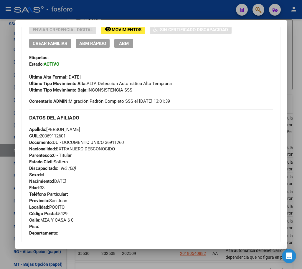
click at [149, 258] on div at bounding box center [151, 134] width 302 height 269
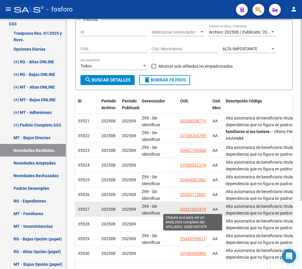
click at [195, 211] on span "20331037479" at bounding box center [193, 209] width 26 height 5
type textarea "20331037479"
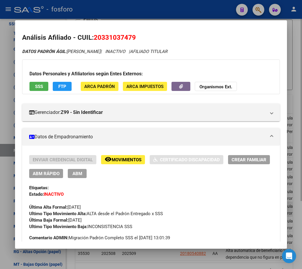
click at [195, 211] on div "Ultimo Tipo Movimiento Alta: ALTA desde el Padrón Entregado x SSS" at bounding box center [150, 214] width 243 height 6
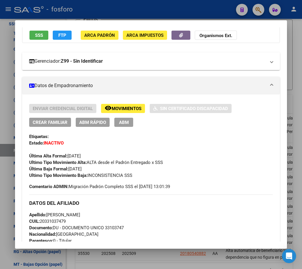
scroll to position [59, 0]
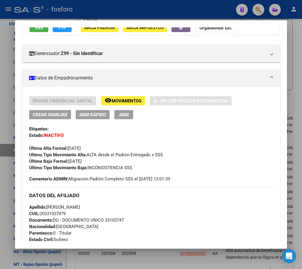
click at [91, 115] on span "ABM Rápido" at bounding box center [92, 114] width 27 height 5
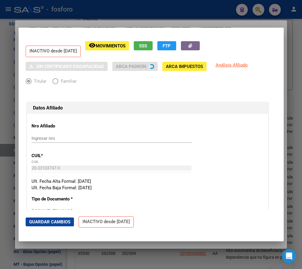
radio input "true"
type input "33-63761744-9"
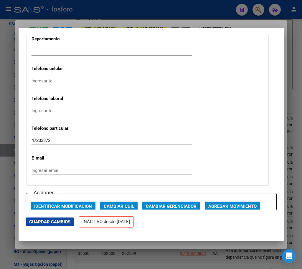
scroll to position [707, 0]
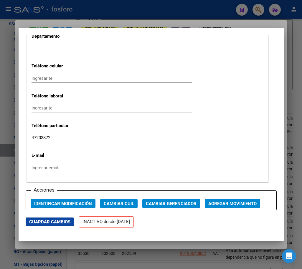
click at [44, 137] on input "47203372" at bounding box center [112, 137] width 160 height 5
click at [42, 137] on input "47203372" at bounding box center [112, 137] width 160 height 5
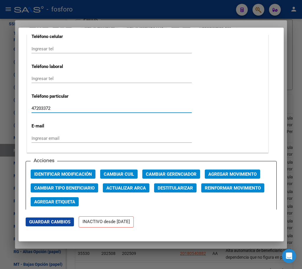
scroll to position [854, 0]
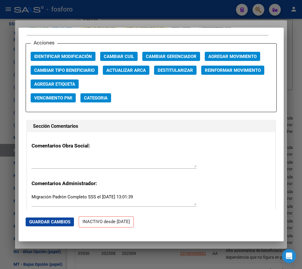
type input "47203372"
click at [234, 57] on span "Agregar Movimiento" at bounding box center [232, 56] width 48 height 5
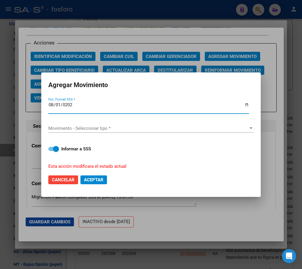
type input "[DATE]"
click at [49, 149] on span at bounding box center [53, 149] width 11 height 4
click at [51, 151] on input "Informar a SSS" at bounding box center [51, 151] width 0 height 0
checkbox input "false"
click at [83, 128] on span "Movimiento - Seleccionar tipo *" at bounding box center [148, 128] width 200 height 5
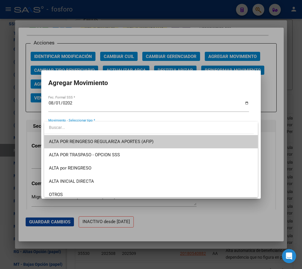
scroll to position [203, 0]
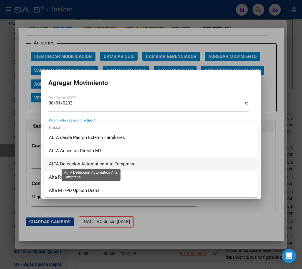
click at [128, 164] on span "ALTA Deteccion Automática Alta Temprana" at bounding box center [91, 163] width 85 height 5
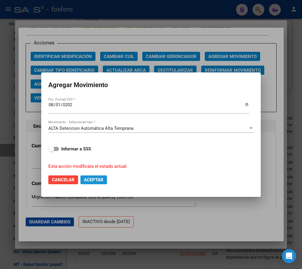
click at [98, 179] on span "Aceptar" at bounding box center [93, 179] width 19 height 5
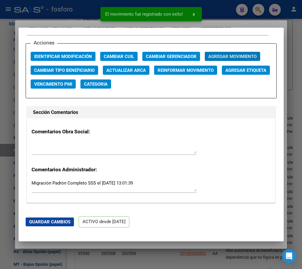
click at [144, 245] on div at bounding box center [151, 134] width 302 height 269
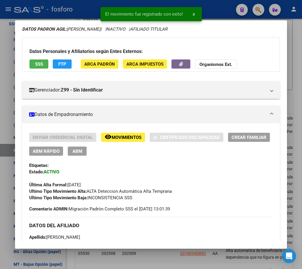
scroll to position [59, 0]
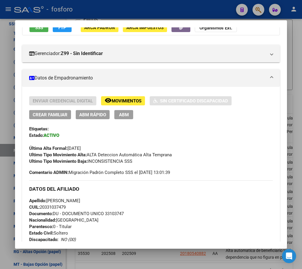
click at [162, 257] on div at bounding box center [151, 134] width 302 height 269
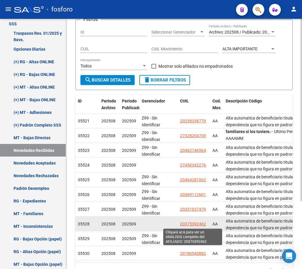
click at [193, 224] on span "20375392462" at bounding box center [193, 224] width 26 height 5
type textarea "20375392462"
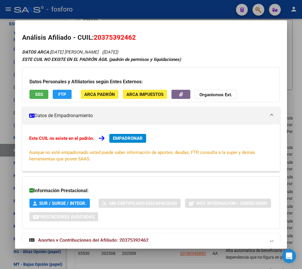
click at [127, 141] on span "EMPADRONAR" at bounding box center [128, 138] width 30 height 5
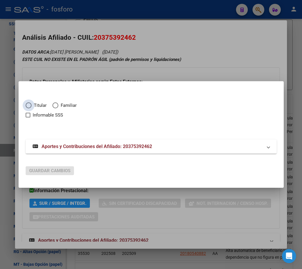
click at [30, 105] on span "Elija una opción" at bounding box center [29, 105] width 6 height 6
click at [30, 105] on input "Titular" at bounding box center [29, 105] width 6 height 6
radio input "true"
checkbox input "true"
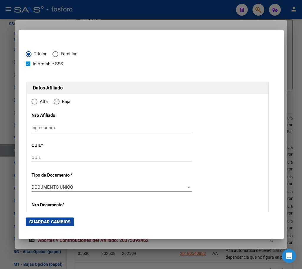
type input "20-37539246-2"
radio input "true"
type input "37539246"
type input "[DATE]"
type input "1646"
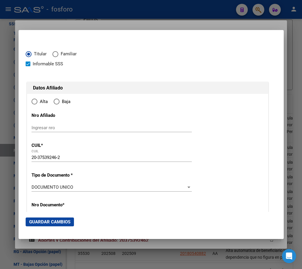
type input "[DATE]"
type input "[PERSON_NAME]"
type input "SAN FERNANDO"
type input "[DATE][PERSON_NAME]"
type input "2447"
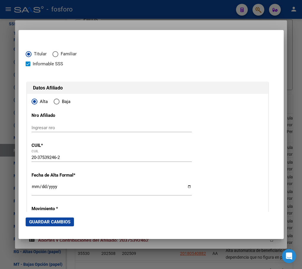
type input "SAN FERNANDO"
click at [27, 66] on span at bounding box center [28, 64] width 5 height 5
click at [28, 66] on input "Informable SSS" at bounding box center [28, 66] width 0 height 0
checkbox input "false"
click at [54, 126] on input "Ingresar nro" at bounding box center [112, 127] width 160 height 5
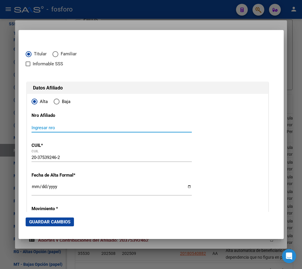
paste input "20375392462"
type input "20375392462/00"
click at [33, 191] on input "Ingresar fecha" at bounding box center [112, 188] width 160 height 9
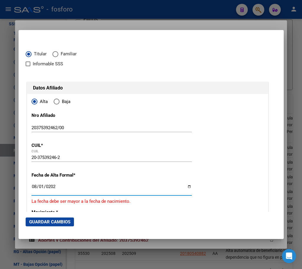
type input "[DATE]"
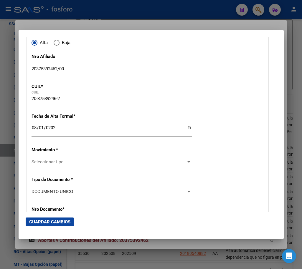
click at [64, 164] on span "Seleccionar tipo" at bounding box center [109, 161] width 155 height 5
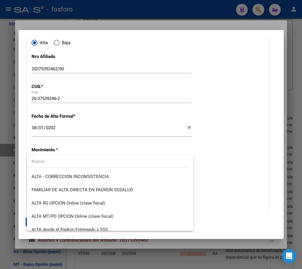
scroll to position [203, 0]
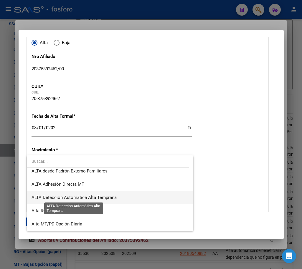
click at [82, 199] on span "ALTA Deteccion Automática Alta Temprana" at bounding box center [74, 197] width 85 height 5
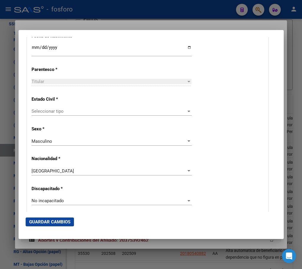
scroll to position [353, 0]
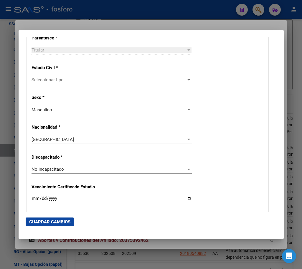
click at [62, 138] on div "[GEOGRAPHIC_DATA]" at bounding box center [109, 139] width 155 height 5
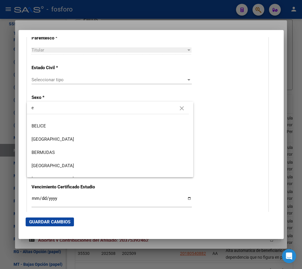
scroll to position [0, 0]
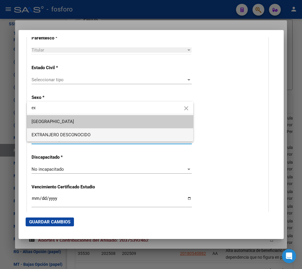
type input "ex"
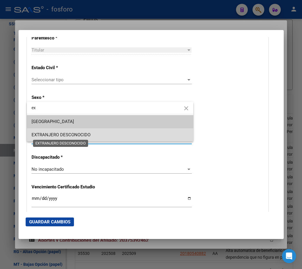
click at [76, 133] on span "EXTRANJERO DESCONOCIDO" at bounding box center [61, 134] width 59 height 5
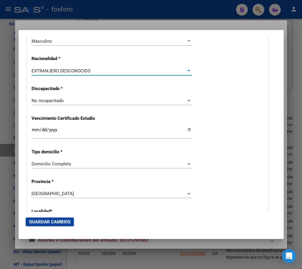
scroll to position [442, 0]
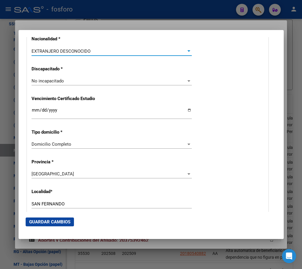
click at [47, 147] on span "Domicilio Completo" at bounding box center [52, 144] width 40 height 5
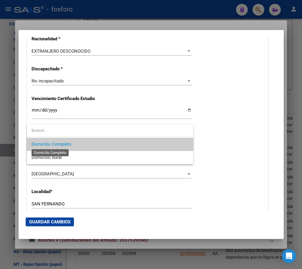
click at [62, 143] on span "Domicilio Completo" at bounding box center [52, 144] width 40 height 5
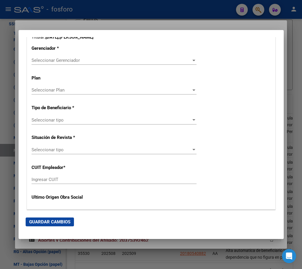
scroll to position [932, 0]
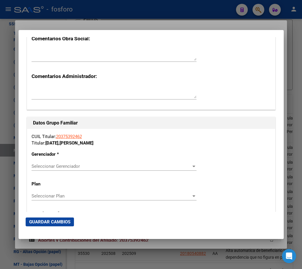
click at [101, 168] on span "Seleccionar Gerenciador" at bounding box center [112, 166] width 160 height 5
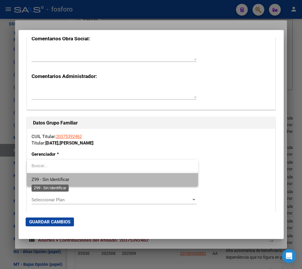
click at [60, 182] on span "Z99 - Sin Identificar" at bounding box center [51, 179] width 38 height 5
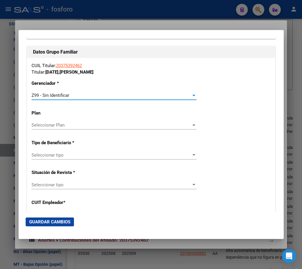
scroll to position [1020, 0]
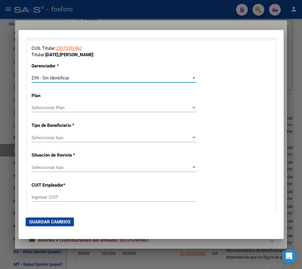
click at [82, 166] on span "Seleccionar tipo" at bounding box center [112, 167] width 160 height 5
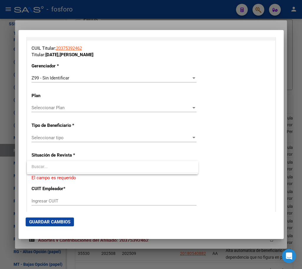
click at [57, 138] on div at bounding box center [151, 134] width 302 height 269
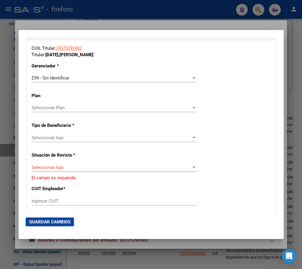
click at [56, 138] on span "Seleccionar tipo" at bounding box center [112, 137] width 160 height 5
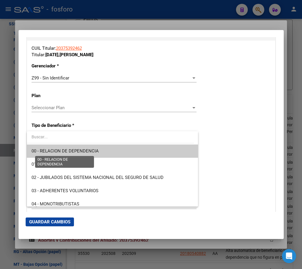
click at [54, 150] on span "00 - RELACION DE DEPENDENCIA" at bounding box center [65, 150] width 67 height 5
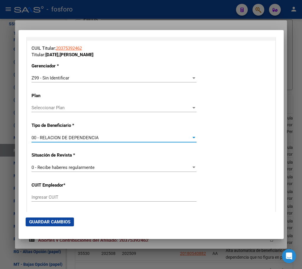
type input "33-58587810-9"
click at [49, 222] on span "Guardar Cambios" at bounding box center [49, 221] width 41 height 5
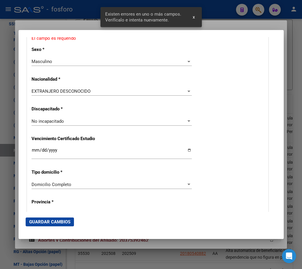
scroll to position [287, 0]
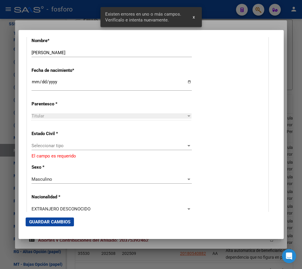
click at [57, 139] on div "Estado Civil * Seleccionar tipo Seleccionar tipo El campo es requerido" at bounding box center [148, 143] width 232 height 34
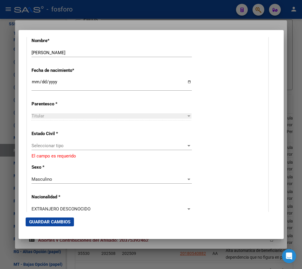
click at [57, 146] on span "Seleccionar tipo" at bounding box center [109, 145] width 155 height 5
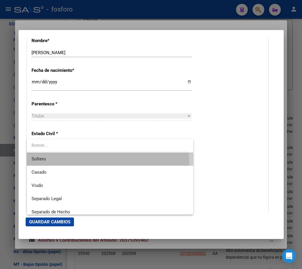
click at [50, 161] on span "Soltero" at bounding box center [110, 159] width 157 height 13
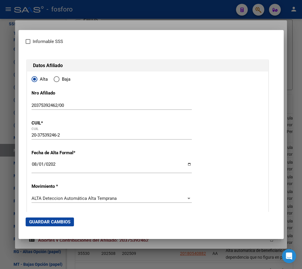
scroll to position [0, 0]
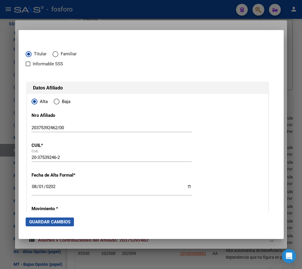
click at [54, 223] on span "Guardar Cambios" at bounding box center [49, 221] width 41 height 5
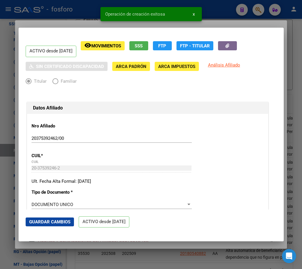
click at [154, 246] on div at bounding box center [151, 134] width 302 height 269
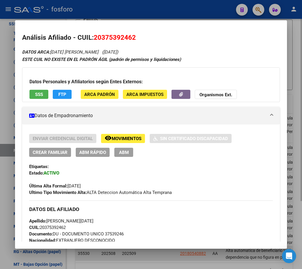
click at [155, 260] on div at bounding box center [151, 134] width 302 height 269
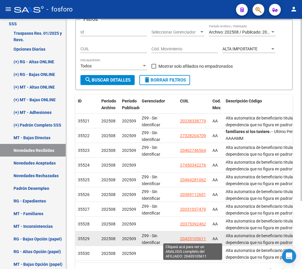
click at [189, 239] on span "20435105611" at bounding box center [193, 238] width 26 height 5
type textarea "20435105611"
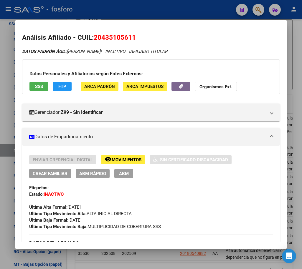
drag, startPoint x: 95, startPoint y: 37, endPoint x: 136, endPoint y: 38, distance: 40.9
click at [136, 38] on h2 "Análisis Afiliado - CUIL: 20435105611" at bounding box center [151, 38] width 258 height 10
copy span "20435105611"
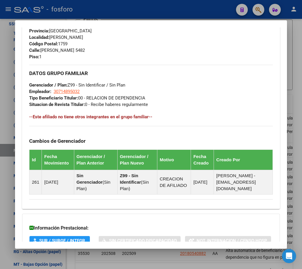
scroll to position [352, 0]
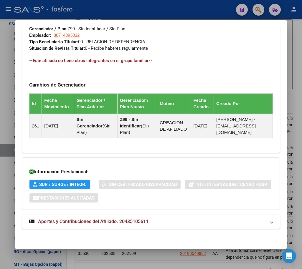
click at [70, 220] on span "Aportes y Contribuciones del Afiliado: 20435105611" at bounding box center [93, 222] width 110 height 6
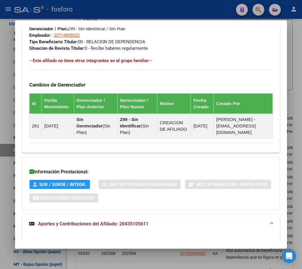
click at [97, 224] on span "Aportes y Contribuciones del Afiliado: 20435105611" at bounding box center [93, 224] width 110 height 6
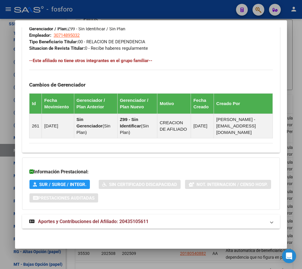
click at [98, 223] on span "Aportes y Contribuciones del Afiliado: 20435105611" at bounding box center [93, 222] width 110 height 6
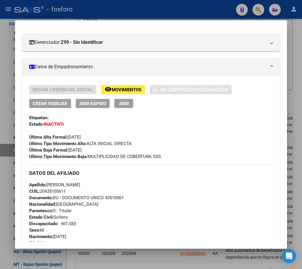
scroll to position [69, 0]
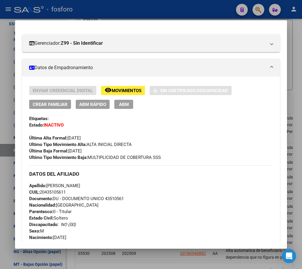
click at [90, 105] on span "ABM Rápido" at bounding box center [92, 104] width 27 height 5
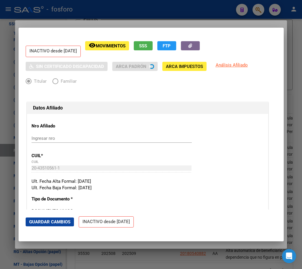
radio input "true"
type input "30-71489503-2"
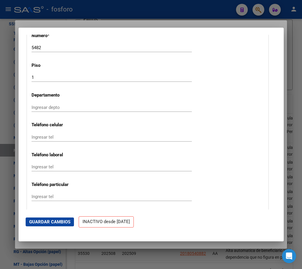
scroll to position [854, 0]
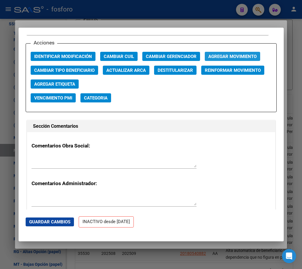
click at [237, 55] on span "Agregar Movimiento" at bounding box center [232, 56] width 48 height 5
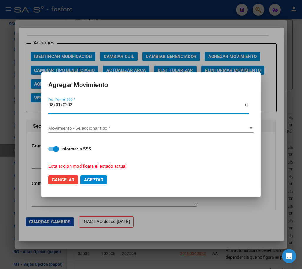
type input "[DATE]"
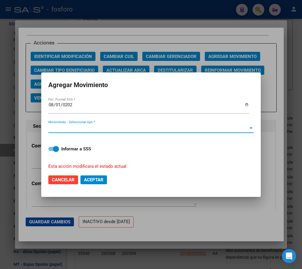
click at [89, 130] on span "Movimiento - Seleccionar tipo *" at bounding box center [148, 128] width 200 height 5
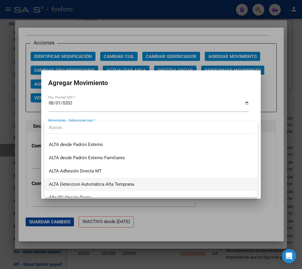
scroll to position [203, 0]
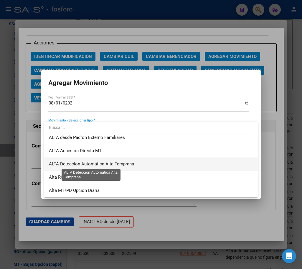
click at [112, 164] on span "ALTA Deteccion Automática Alta Temprana" at bounding box center [91, 163] width 85 height 5
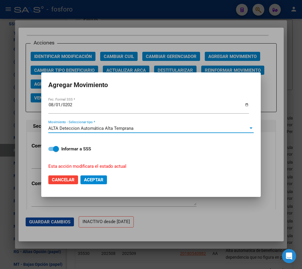
click at [50, 148] on span at bounding box center [53, 149] width 11 height 4
click at [51, 151] on input "Informar a SSS" at bounding box center [51, 151] width 0 height 0
checkbox input "false"
click at [100, 179] on span "Aceptar" at bounding box center [93, 179] width 19 height 5
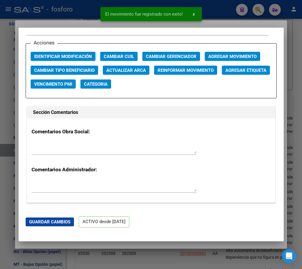
click at [113, 245] on div at bounding box center [151, 134] width 302 height 269
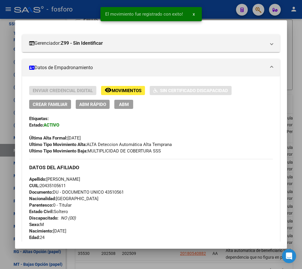
click at [156, 258] on div at bounding box center [151, 134] width 302 height 269
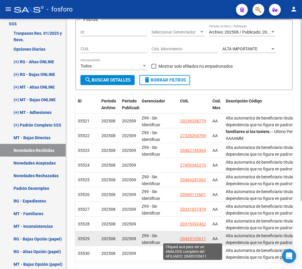
click at [189, 240] on span "20435105611" at bounding box center [193, 238] width 26 height 5
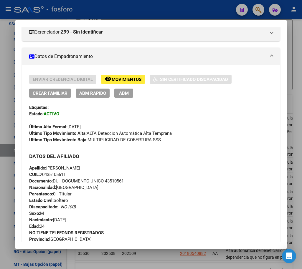
scroll to position [80, 0]
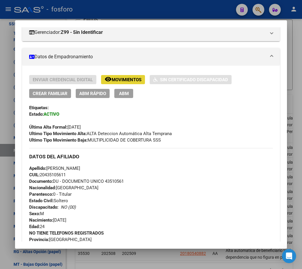
click at [121, 75] on button "remove_red_eye Movimientos" at bounding box center [123, 79] width 44 height 9
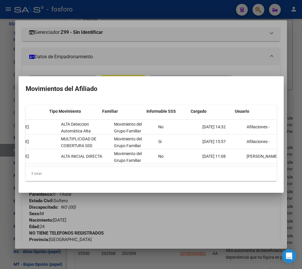
scroll to position [0, 126]
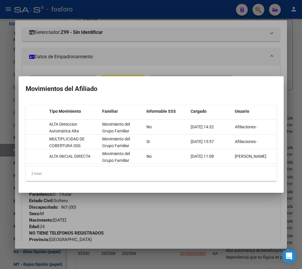
click at [229, 204] on div at bounding box center [151, 134] width 302 height 269
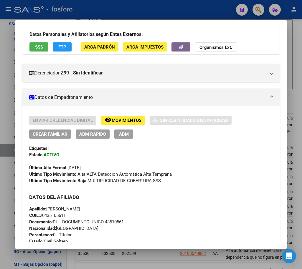
scroll to position [0, 0]
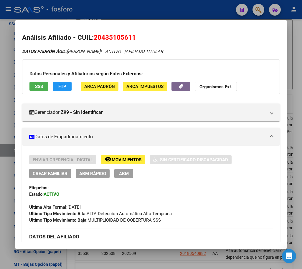
click at [158, 253] on div at bounding box center [151, 134] width 302 height 269
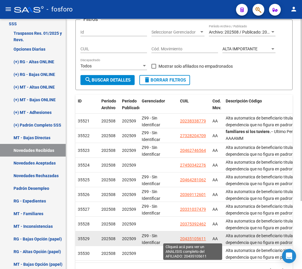
click at [191, 239] on span "20435105611" at bounding box center [193, 238] width 26 height 5
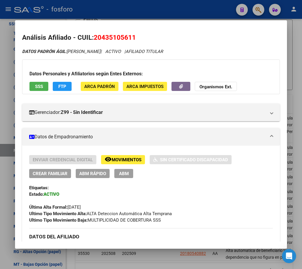
click at [165, 254] on div at bounding box center [151, 134] width 302 height 269
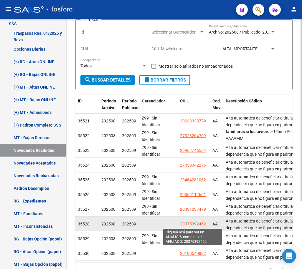
click at [196, 225] on span "20375392462" at bounding box center [193, 224] width 26 height 5
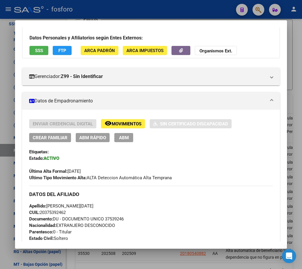
scroll to position [88, 0]
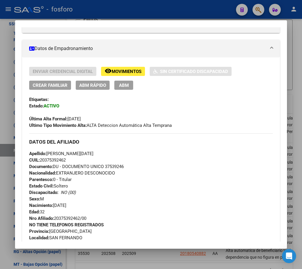
click at [156, 253] on div at bounding box center [151, 134] width 302 height 269
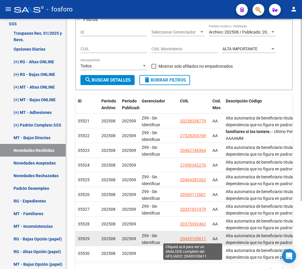
click at [189, 238] on span "20435105611" at bounding box center [193, 238] width 26 height 5
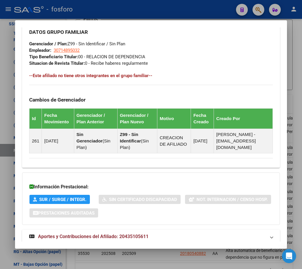
scroll to position [345, 0]
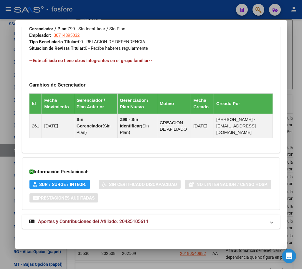
click at [82, 221] on span "Aportes y Contribuciones del Afiliado: 20435105611" at bounding box center [93, 222] width 110 height 6
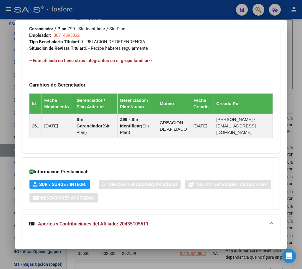
scroll to position [506, 0]
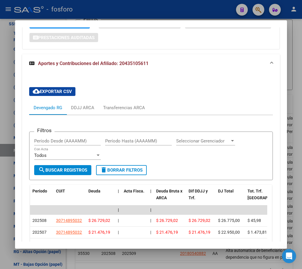
click at [148, 252] on div at bounding box center [151, 134] width 302 height 269
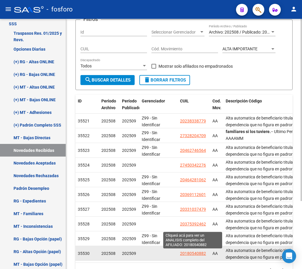
click at [191, 253] on span "20180540882" at bounding box center [193, 253] width 26 height 5
type textarea "20180540882"
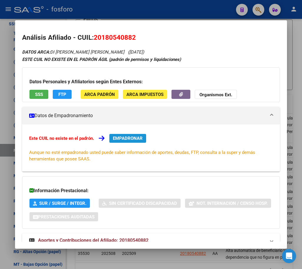
click at [132, 138] on span "EMPADRONAR" at bounding box center [128, 138] width 30 height 5
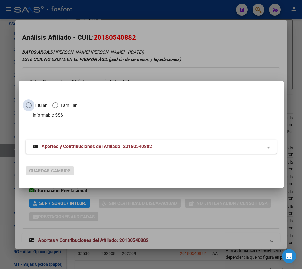
click at [26, 106] on span "Elija una opción" at bounding box center [29, 105] width 6 height 6
click at [26, 106] on input "Titular" at bounding box center [29, 105] width 6 height 6
radio input "true"
checkbox input "true"
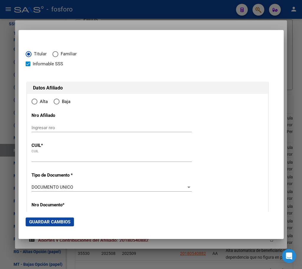
type input "20-18054088-2"
radio input "true"
type input "18054088"
type input "DI [PERSON_NAME]"
type input "[PERSON_NAME]"
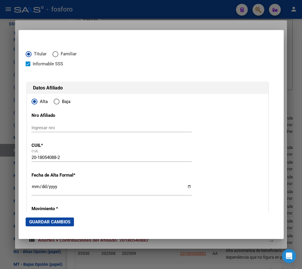
type input "[DATE]"
type input "TRES ARROYOS"
type input "7500"
type input "COLON"
type input "755"
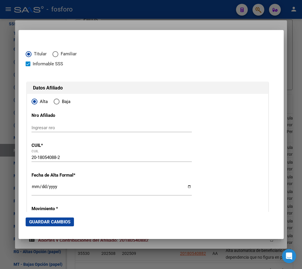
click at [29, 64] on span at bounding box center [28, 64] width 5 height 5
click at [28, 66] on input "Informable SSS" at bounding box center [28, 66] width 0 height 0
checkbox input "false"
type input "TRES ARROYOS"
click at [67, 127] on input "Ingresar nro" at bounding box center [112, 127] width 160 height 5
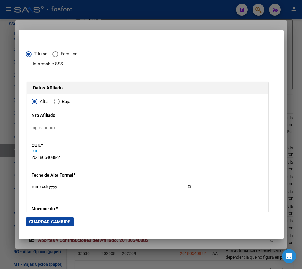
drag, startPoint x: 64, startPoint y: 157, endPoint x: 29, endPoint y: 159, distance: 34.8
drag, startPoint x: 32, startPoint y: 187, endPoint x: 35, endPoint y: 187, distance: 3.8
click at [32, 187] on input "Ingresar fecha" at bounding box center [112, 188] width 160 height 9
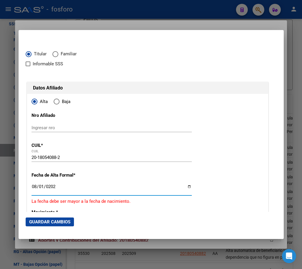
type input "[DATE]"
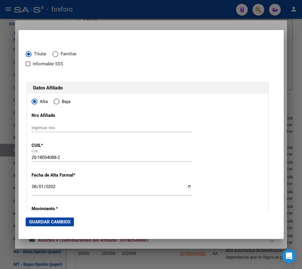
scroll to position [88, 0]
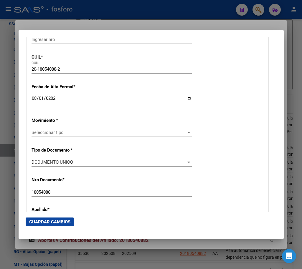
click at [47, 137] on div "Seleccionar tipo Seleccionar tipo" at bounding box center [112, 135] width 160 height 14
click at [50, 133] on span "Seleccionar tipo" at bounding box center [109, 132] width 155 height 5
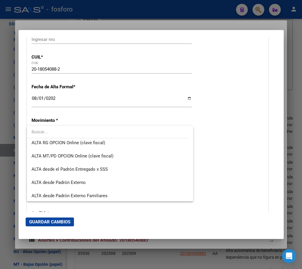
scroll to position [203, 0]
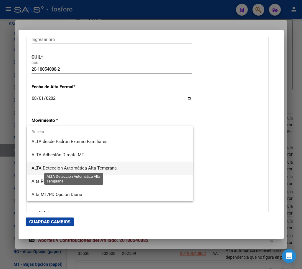
click at [79, 169] on span "ALTA Deteccion Automática Alta Temprana" at bounding box center [74, 167] width 85 height 5
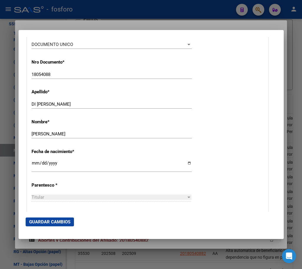
scroll to position [236, 0]
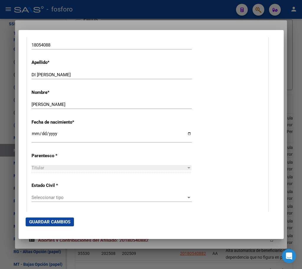
click at [52, 197] on span "Seleccionar tipo" at bounding box center [109, 197] width 155 height 5
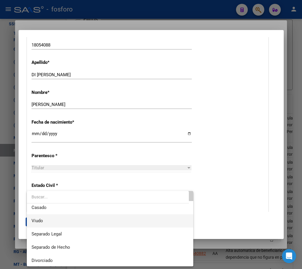
scroll to position [0, 0]
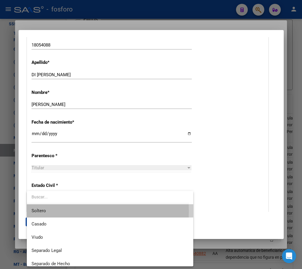
click at [53, 211] on span "Soltero" at bounding box center [110, 210] width 157 height 13
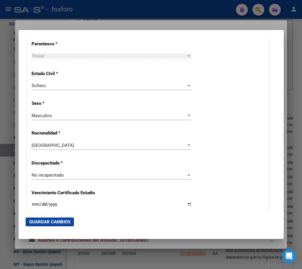
scroll to position [324, 0]
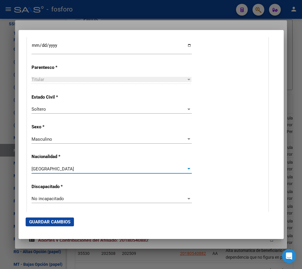
click at [48, 171] on span "[GEOGRAPHIC_DATA]" at bounding box center [53, 168] width 42 height 5
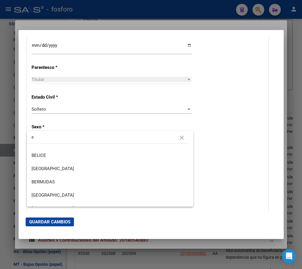
scroll to position [0, 0]
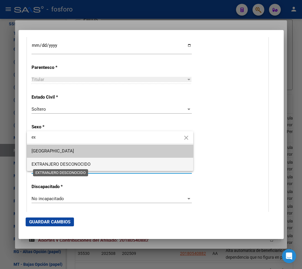
type input "ex"
click at [69, 164] on span "EXTRANJERO DESCONOCIDO" at bounding box center [61, 164] width 59 height 5
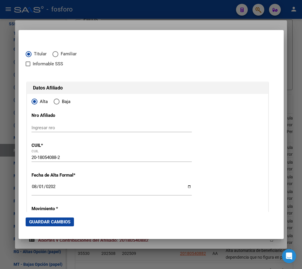
click at [61, 130] on input "Ingresar nro" at bounding box center [112, 127] width 160 height 5
paste input "20180540882"
type input "20180540882/00"
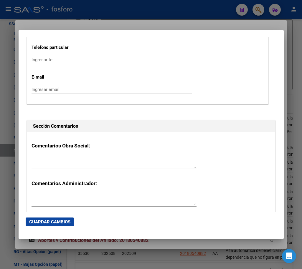
scroll to position [972, 0]
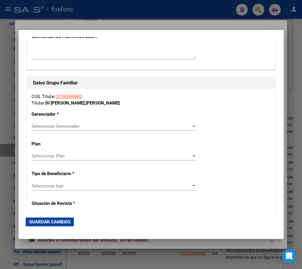
click at [66, 128] on span "Seleccionar Gerenciador" at bounding box center [112, 126] width 160 height 5
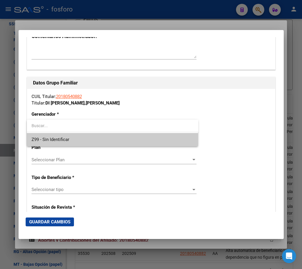
click at [54, 129] on input "dropdown search" at bounding box center [112, 126] width 171 height 12
click at [56, 141] on span "Z99 - Sin Identificar" at bounding box center [51, 139] width 38 height 5
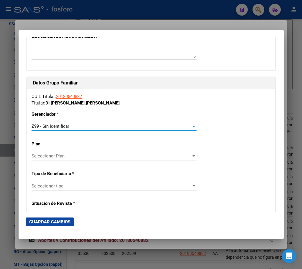
click at [53, 186] on span "Seleccionar tipo" at bounding box center [112, 185] width 160 height 5
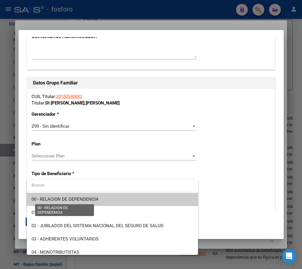
drag, startPoint x: 57, startPoint y: 197, endPoint x: 0, endPoint y: 194, distance: 56.9
click at [57, 197] on span "00 - RELACION DE DEPENDENCIA" at bounding box center [65, 199] width 67 height 5
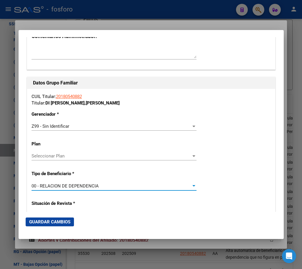
type input "20-13375001-1"
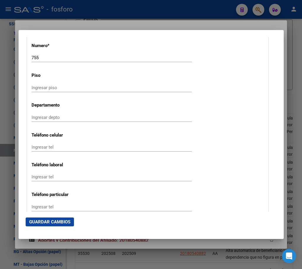
scroll to position [559, 0]
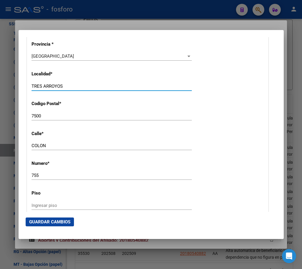
paste input "BALNEARIO RETA"
drag, startPoint x: 46, startPoint y: 86, endPoint x: 28, endPoint y: 86, distance: 17.7
type input "BALNEARIO RETA"
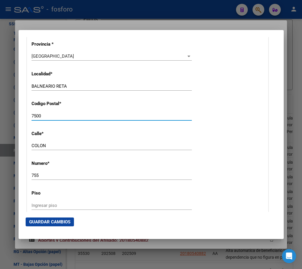
paste input "11"
drag, startPoint x: 50, startPoint y: 115, endPoint x: 19, endPoint y: 115, distance: 31.2
click at [19, 115] on mat-dialog-content "Titular Familiar Informable SSS Datos Afiliado Alta Baja Nro Afiliado 201805408…" at bounding box center [151, 124] width 265 height 175
type input "7511"
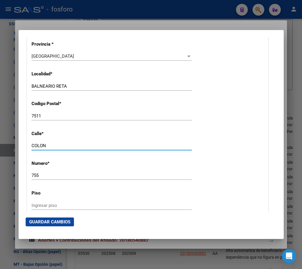
paste input "ALLE 48 E/ 25 Y 27"
drag, startPoint x: 51, startPoint y: 145, endPoint x: 15, endPoint y: 145, distance: 35.9
click at [15, 145] on div "Análisis Afiliado - CUIL: 20180540882 DATOS ARCA: DI [PERSON_NAME] [PERSON_NAME…" at bounding box center [151, 134] width 302 height 269
type input "CALLE 48 E/ 25 Y 27"
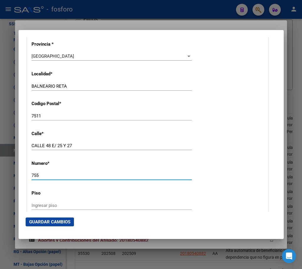
drag, startPoint x: 39, startPoint y: 173, endPoint x: 29, endPoint y: 176, distance: 10.0
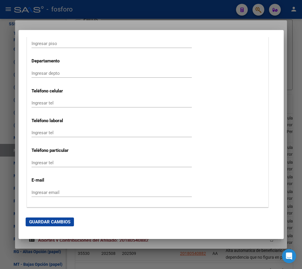
scroll to position [736, 0]
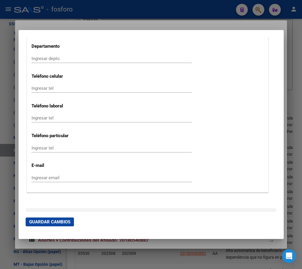
type input "00"
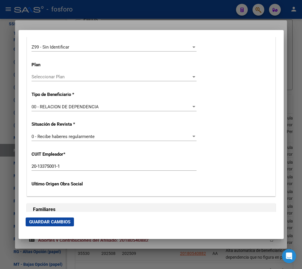
scroll to position [1060, 0]
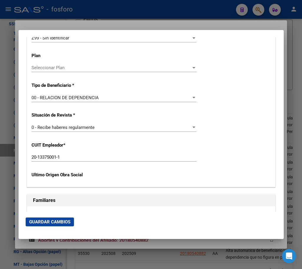
click at [52, 222] on span "Guardar Cambios" at bounding box center [49, 221] width 41 height 5
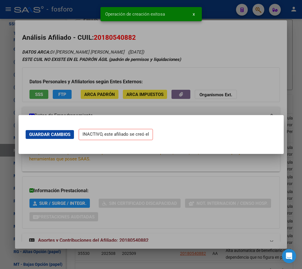
scroll to position [0, 0]
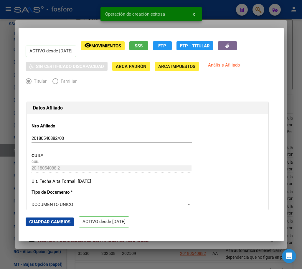
click at [159, 247] on div at bounding box center [151, 134] width 302 height 269
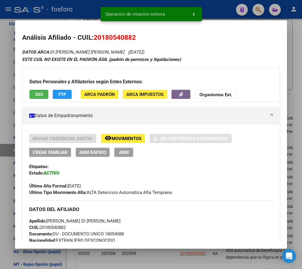
click at [153, 254] on div at bounding box center [151, 134] width 302 height 269
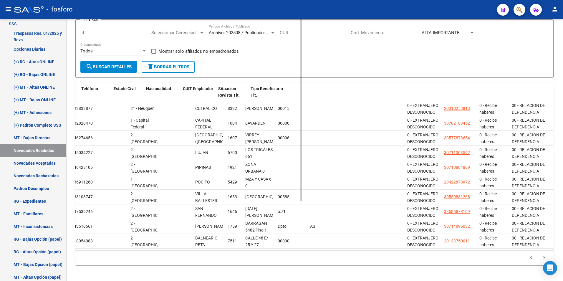
scroll to position [0, 519]
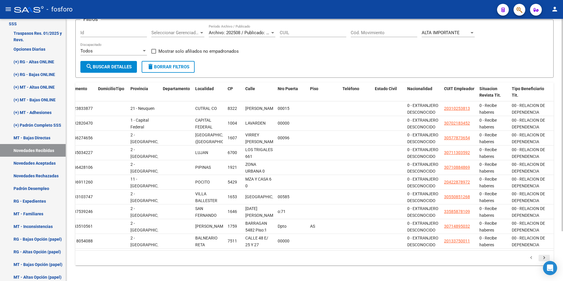
click at [543, 260] on icon "go to next page" at bounding box center [544, 258] width 8 height 7
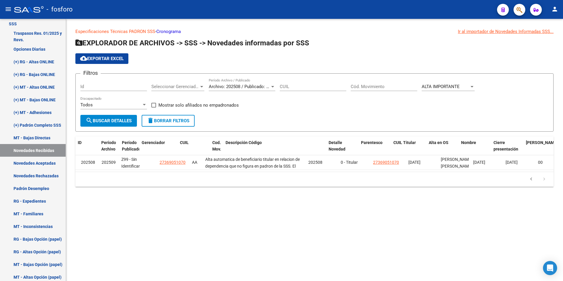
scroll to position [0, 0]
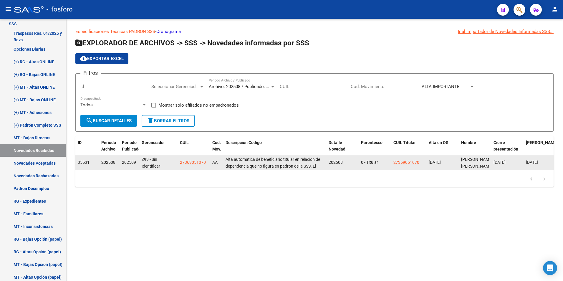
drag, startPoint x: 206, startPoint y: 162, endPoint x: 169, endPoint y: 164, distance: 36.9
click at [169, 164] on div "35531 202508 202509 Z99 - Sin Identificar 27369051070 AA Alta automatica de ben…" at bounding box center [573, 162] width 997 height 15
copy div "27369051070"
click at [193, 161] on span "27369051070" at bounding box center [193, 162] width 26 height 5
copy div "27369051070"
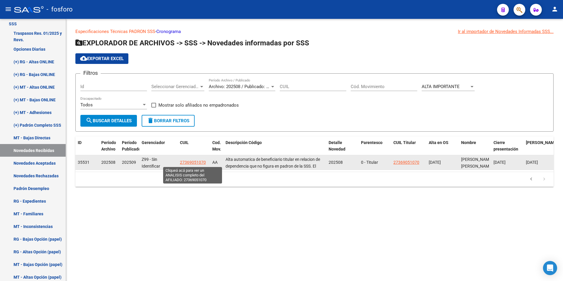
type textarea "27369051070"
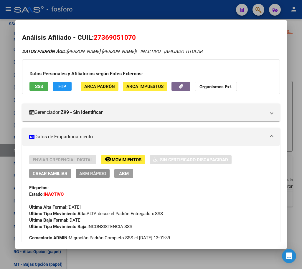
click at [93, 173] on span "ABM Rápido" at bounding box center [92, 173] width 27 height 5
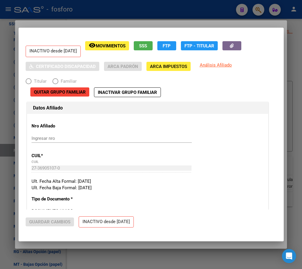
radio input "true"
type input "30-61411290-1"
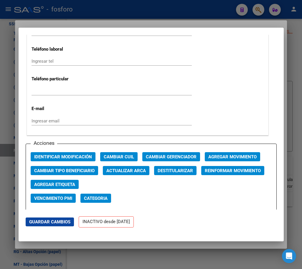
scroll to position [765, 0]
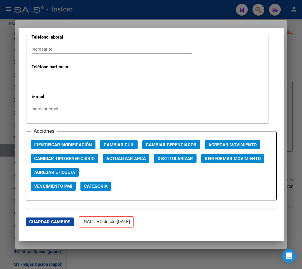
click at [229, 147] on span "Agregar Movimiento" at bounding box center [232, 144] width 48 height 5
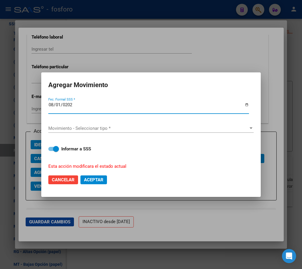
type input "[DATE]"
click at [49, 150] on span at bounding box center [53, 149] width 11 height 4
click at [51, 151] on input "Informar a SSS" at bounding box center [51, 151] width 0 height 0
checkbox input "false"
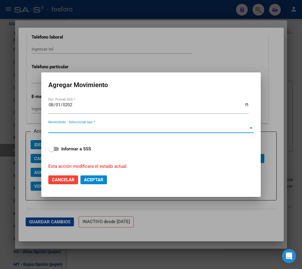
click at [62, 128] on span "Movimiento - Seleccionar tipo *" at bounding box center [148, 128] width 200 height 5
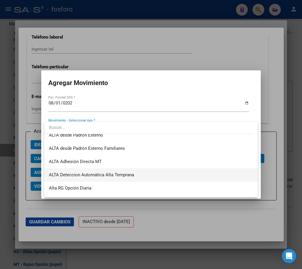
scroll to position [203, 0]
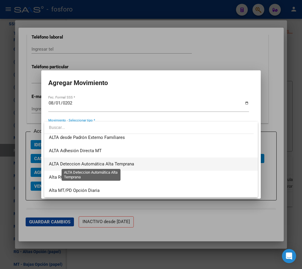
click at [93, 166] on span "ALTA Deteccion Automática Alta Temprana" at bounding box center [91, 163] width 85 height 5
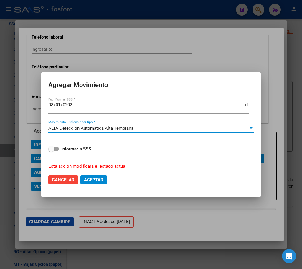
click at [94, 179] on span "Aceptar" at bounding box center [93, 179] width 19 height 5
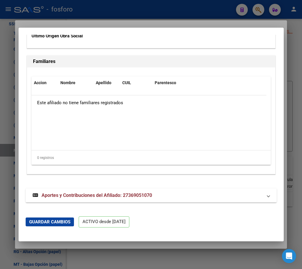
scroll to position [1169, 0]
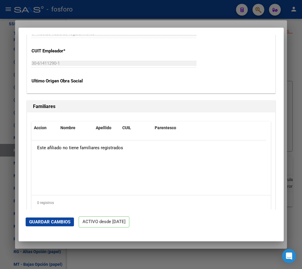
click at [110, 244] on div at bounding box center [151, 134] width 302 height 269
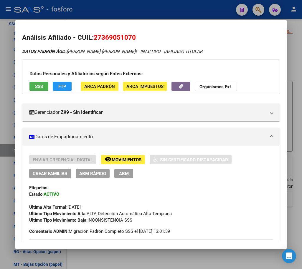
click at [123, 258] on div at bounding box center [151, 134] width 302 height 269
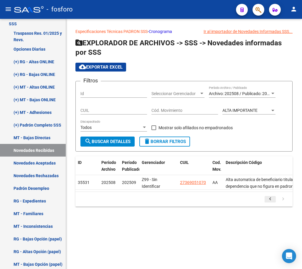
click at [269, 201] on icon "go to previous page" at bounding box center [270, 199] width 8 height 7
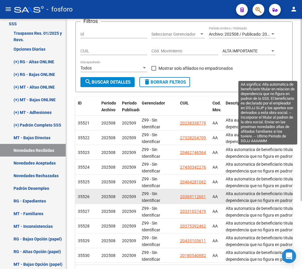
scroll to position [94, 0]
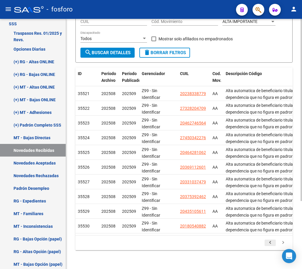
click at [268, 244] on icon "go to previous page" at bounding box center [270, 243] width 8 height 7
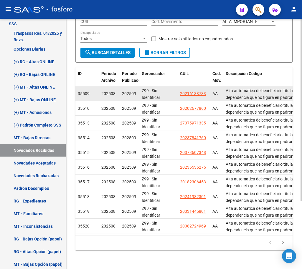
drag, startPoint x: 206, startPoint y: 89, endPoint x: 180, endPoint y: 88, distance: 26.8
click at [180, 88] on datatable-body-cell "20216138733" at bounding box center [194, 93] width 32 height 14
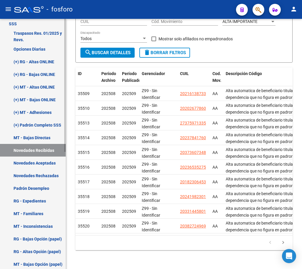
copy span "20216138733"
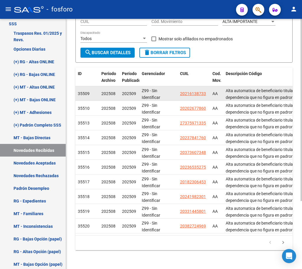
click at [186, 90] on app-link-go-to "20216138733" at bounding box center [193, 93] width 26 height 7
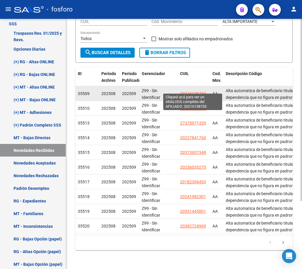
click at [190, 91] on span "20216138733" at bounding box center [193, 93] width 26 height 5
type textarea "20216138733"
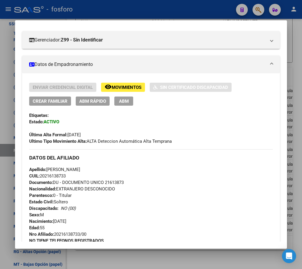
scroll to position [44, 0]
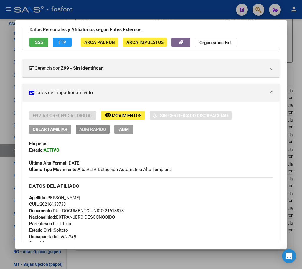
click at [97, 130] on span "ABM Rápido" at bounding box center [92, 129] width 27 height 5
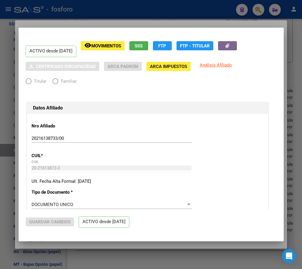
radio input "true"
type input "30-70738465-0"
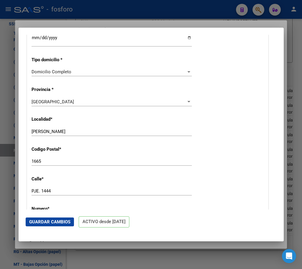
scroll to position [471, 0]
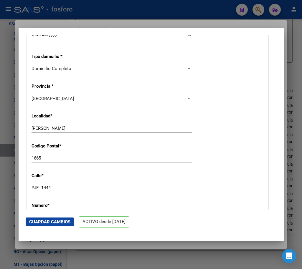
click at [120, 266] on div at bounding box center [151, 134] width 302 height 269
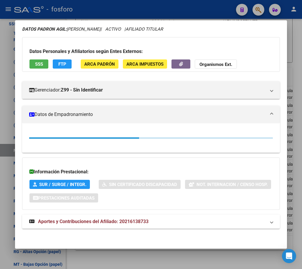
scroll to position [44, 0]
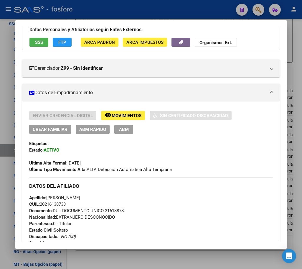
drag, startPoint x: 131, startPoint y: 266, endPoint x: 140, endPoint y: 248, distance: 19.4
click at [131, 266] on div at bounding box center [151, 134] width 302 height 269
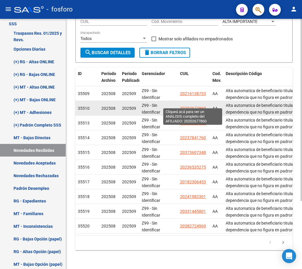
click at [192, 106] on span "20202677860" at bounding box center [193, 108] width 26 height 5
type textarea "20202677860"
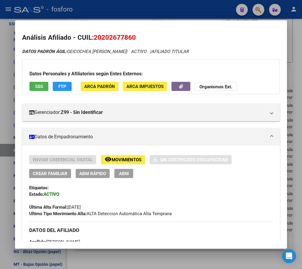
drag, startPoint x: 93, startPoint y: 37, endPoint x: 150, endPoint y: 37, distance: 56.5
click at [150, 37] on h2 "Análisis Afiliado - CUIL: 20202677860" at bounding box center [151, 38] width 258 height 10
copy span "20202677860"
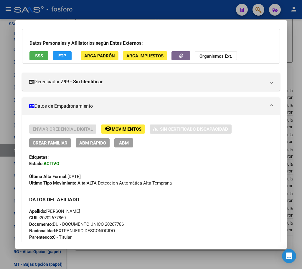
scroll to position [29, 0]
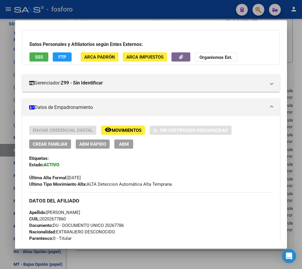
click at [92, 145] on span "ABM Rápido" at bounding box center [92, 144] width 27 height 5
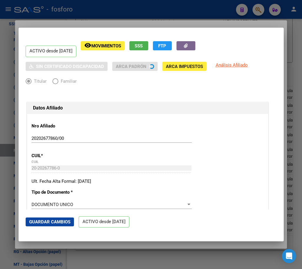
radio input "true"
type input "20-27733301-6"
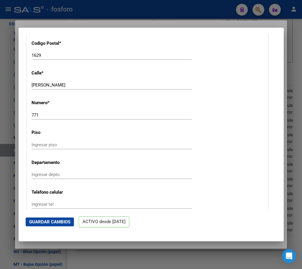
scroll to position [559, 0]
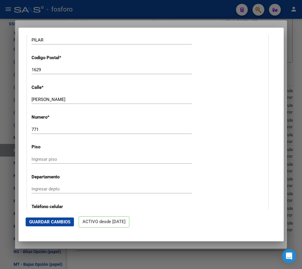
click at [113, 261] on div at bounding box center [151, 134] width 302 height 269
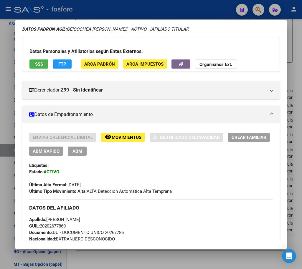
scroll to position [29, 0]
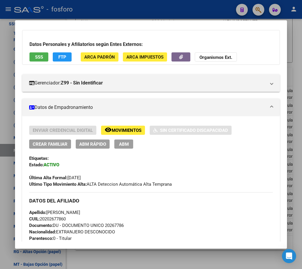
drag, startPoint x: 129, startPoint y: 262, endPoint x: 145, endPoint y: 243, distance: 24.2
click at [129, 262] on div at bounding box center [151, 134] width 302 height 269
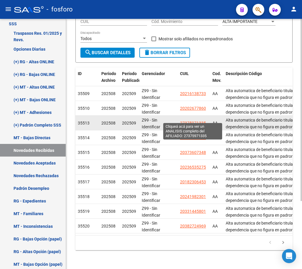
click at [190, 121] on span "27375971335" at bounding box center [193, 123] width 26 height 5
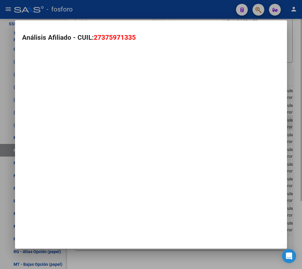
type textarea "27375971335"
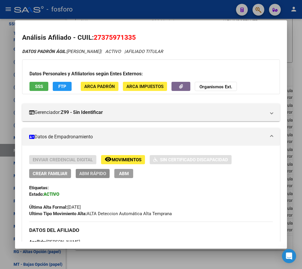
click at [99, 175] on span "ABM Rápido" at bounding box center [92, 173] width 27 height 5
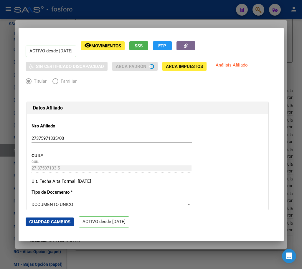
radio input "true"
type input "30-71602699-6"
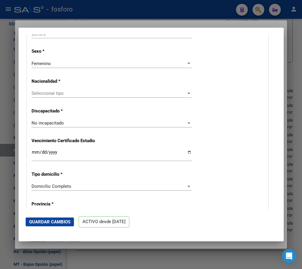
scroll to position [500, 0]
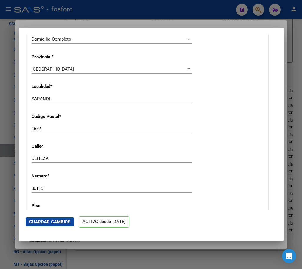
drag, startPoint x: 96, startPoint y: 256, endPoint x: 131, endPoint y: 211, distance: 57.2
click at [97, 256] on div at bounding box center [151, 134] width 302 height 269
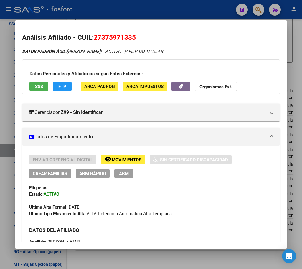
drag, startPoint x: 128, startPoint y: 258, endPoint x: 155, endPoint y: 232, distance: 37.3
click at [132, 254] on div at bounding box center [151, 134] width 302 height 269
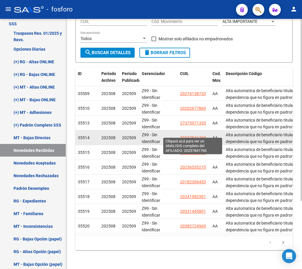
click at [190, 135] on span "20237841760" at bounding box center [193, 137] width 26 height 5
type textarea "20237841760"
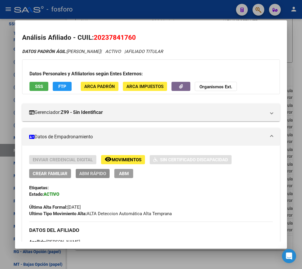
click at [91, 173] on span "ABM Rápido" at bounding box center [92, 173] width 27 height 5
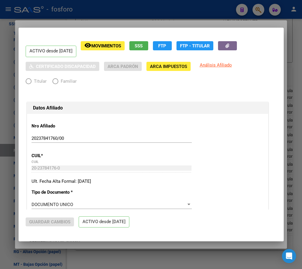
radio input "true"
type input "30-71057043-0"
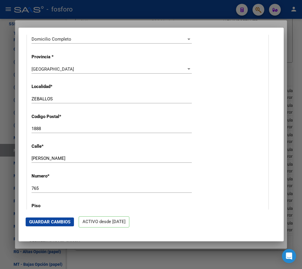
scroll to position [648, 0]
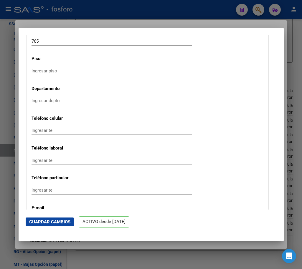
drag, startPoint x: 129, startPoint y: 245, endPoint x: 133, endPoint y: 239, distance: 7.4
click at [130, 244] on div at bounding box center [151, 134] width 302 height 269
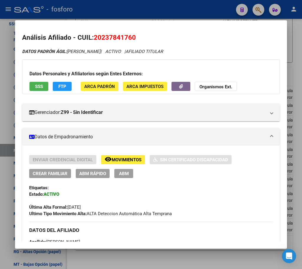
drag, startPoint x: 133, startPoint y: 261, endPoint x: 188, endPoint y: 207, distance: 77.2
click at [133, 261] on div at bounding box center [151, 134] width 302 height 269
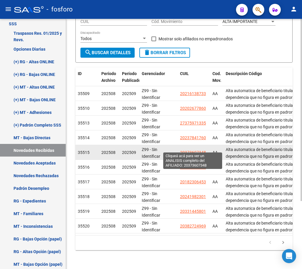
click at [185, 150] on span "20373607348" at bounding box center [193, 152] width 26 height 5
type textarea "20373607348"
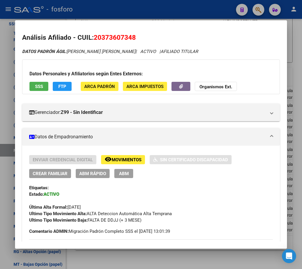
click at [97, 173] on span "ABM Rápido" at bounding box center [92, 173] width 27 height 5
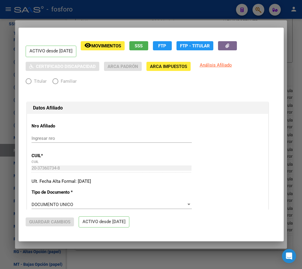
radio input "true"
type input "30-54171633-1"
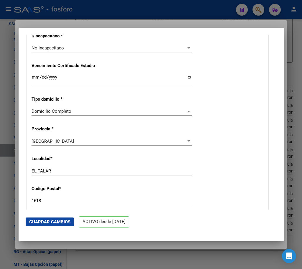
scroll to position [442, 0]
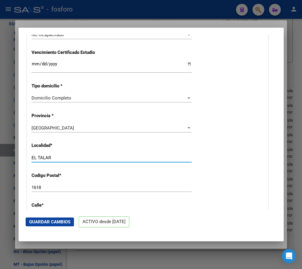
paste input "[PERSON_NAME]"
drag, startPoint x: 59, startPoint y: 158, endPoint x: 15, endPoint y: 162, distance: 44.6
click at [13, 162] on div "Análisis Afiliado - CUIL: 20373607348 DATOS PADRÓN ÁGIL: [PERSON_NAME] [PERSON_…" at bounding box center [151, 134] width 302 height 269
type input "[PERSON_NAME]"
click at [39, 187] on input "1618" at bounding box center [112, 187] width 160 height 5
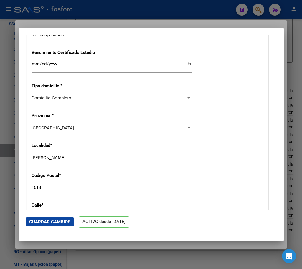
click at [39, 187] on input "1618" at bounding box center [112, 187] width 160 height 5
paste input "55"
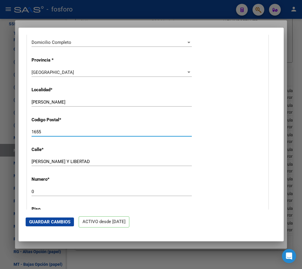
scroll to position [500, 0]
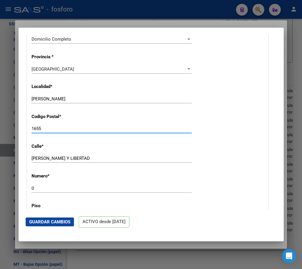
type input "1655"
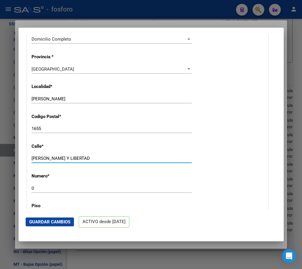
paste input "SAN MARTIN"
drag, startPoint x: 77, startPoint y: 158, endPoint x: 25, endPoint y: 161, distance: 52.5
click at [25, 161] on mat-dialog-content "ACTIVO desde [DATE] remove_red_eye Movimientos SSS FTP Sin Certificado Discapac…" at bounding box center [151, 122] width 265 height 175
type input "SAN MARTIN"
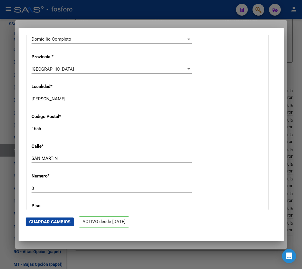
paste input "7802"
click at [25, 189] on mat-dialog-content "ACTIVO desde [DATE] remove_red_eye Movimientos SSS FTP Sin Certificado Discapac…" at bounding box center [151, 122] width 265 height 175
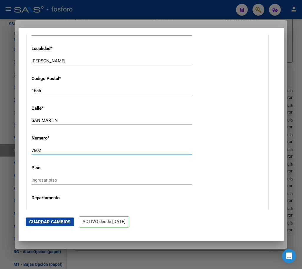
scroll to position [559, 0]
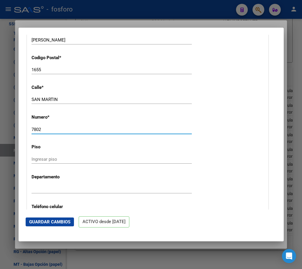
type input "7802"
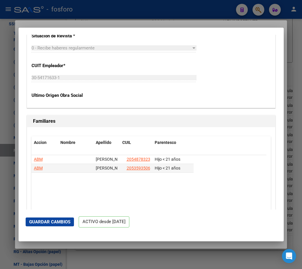
scroll to position [1222, 0]
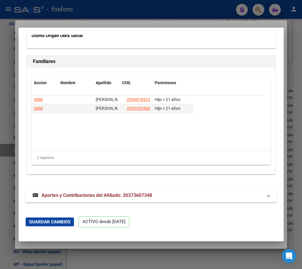
click at [49, 220] on span "Guardar Cambios" at bounding box center [49, 221] width 41 height 5
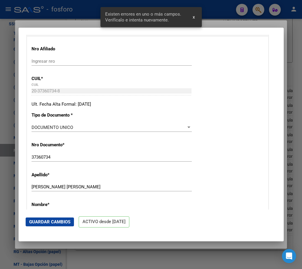
scroll to position [165, 0]
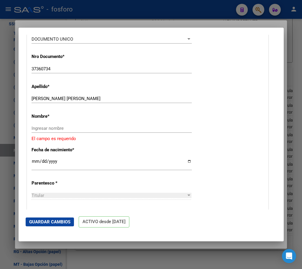
click at [44, 130] on input "Ingresar nombre" at bounding box center [112, 128] width 160 height 5
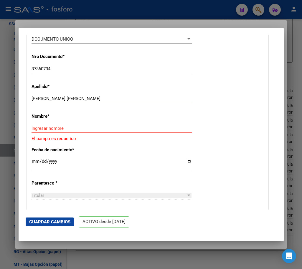
drag, startPoint x: 51, startPoint y: 98, endPoint x: 100, endPoint y: 99, distance: 48.9
click at [100, 99] on input "[PERSON_NAME] [PERSON_NAME]" at bounding box center [112, 98] width 160 height 5
click at [47, 128] on input "Ingresar nombre" at bounding box center [112, 128] width 160 height 5
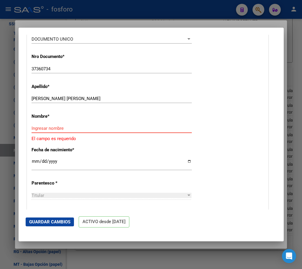
paste input "[PERSON_NAME]"
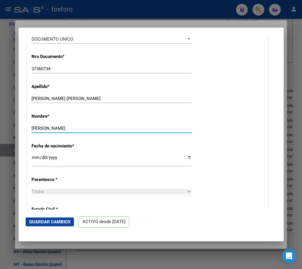
type input "[PERSON_NAME]"
click at [49, 220] on span "Guardar Cambios" at bounding box center [49, 221] width 41 height 5
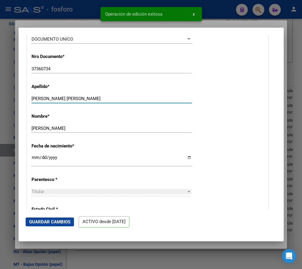
drag, startPoint x: 51, startPoint y: 99, endPoint x: 103, endPoint y: 103, distance: 51.7
click at [103, 103] on div "[PERSON_NAME] [PERSON_NAME] Ingresar apellido" at bounding box center [112, 101] width 160 height 14
type input "[PERSON_NAME]"
click at [54, 221] on span "Guardar Cambios" at bounding box center [49, 221] width 41 height 5
click at [58, 220] on span "Guardar Cambios" at bounding box center [49, 221] width 41 height 5
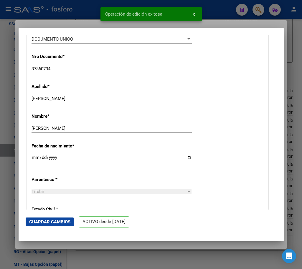
click at [137, 258] on div at bounding box center [151, 134] width 302 height 269
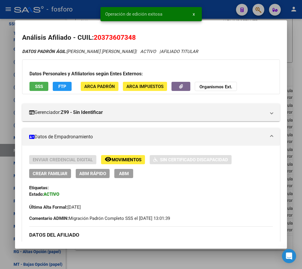
click at [122, 256] on div at bounding box center [151, 134] width 302 height 269
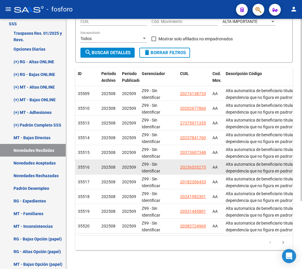
click at [187, 165] on app-link-go-to "20236535275" at bounding box center [193, 167] width 26 height 7
click at [188, 165] on span "20236535275" at bounding box center [193, 167] width 26 height 5
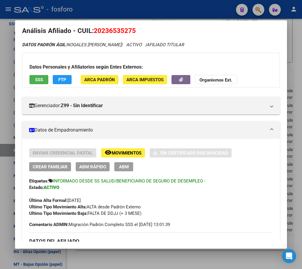
scroll to position [0, 0]
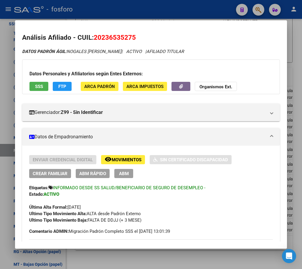
drag, startPoint x: 96, startPoint y: 39, endPoint x: 144, endPoint y: 39, distance: 48.3
click at [144, 39] on h2 "Análisis Afiliado - CUIL: 20236535275" at bounding box center [151, 38] width 258 height 10
copy span "20236535275"
click at [122, 157] on span "Movimientos" at bounding box center [127, 159] width 30 height 5
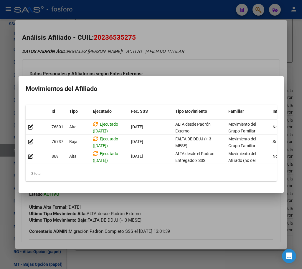
click at [229, 216] on div at bounding box center [151, 134] width 302 height 269
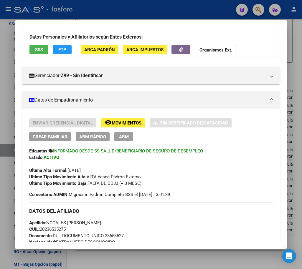
scroll to position [118, 0]
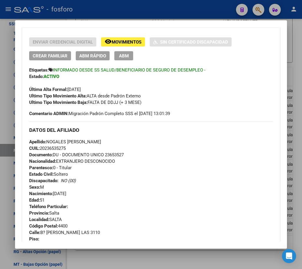
click at [129, 258] on div at bounding box center [151, 134] width 302 height 269
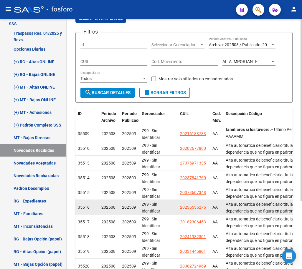
scroll to position [94, 0]
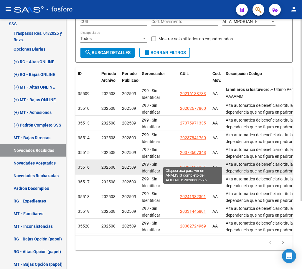
click at [188, 165] on span "20236535275" at bounding box center [193, 167] width 26 height 5
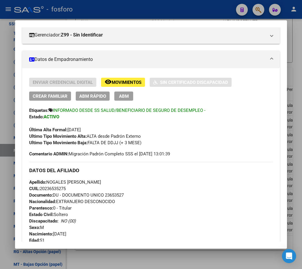
scroll to position [29, 0]
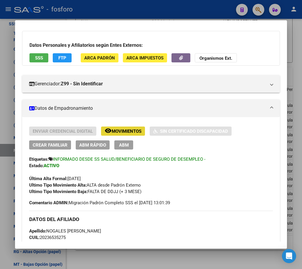
click at [134, 133] on span "Movimientos" at bounding box center [127, 131] width 30 height 5
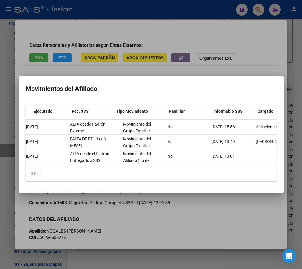
scroll to position [0, 43]
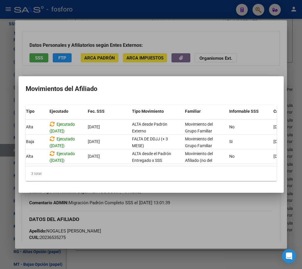
click at [164, 228] on div at bounding box center [151, 134] width 302 height 269
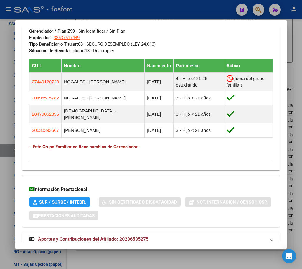
scroll to position [382, 0]
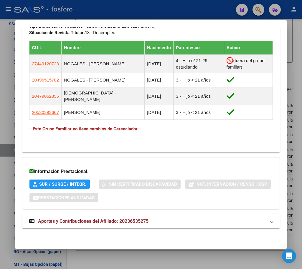
click at [85, 221] on span "Aportes y Contribuciones del Afiliado: 20236535275" at bounding box center [93, 221] width 110 height 6
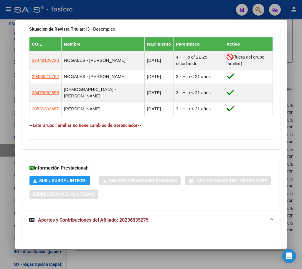
click at [80, 223] on span "Aportes y Contribuciones del Afiliado: 20236535275" at bounding box center [93, 220] width 110 height 6
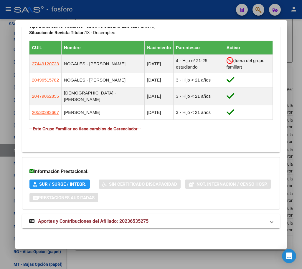
click at [44, 221] on span "Aportes y Contribuciones del Afiliado: 20236535275" at bounding box center [93, 221] width 110 height 6
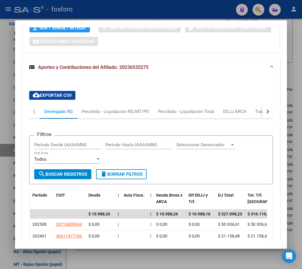
scroll to position [542, 0]
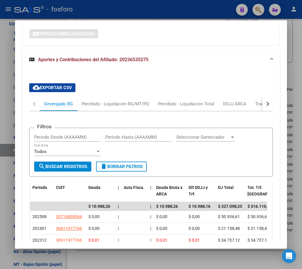
click at [132, 264] on div at bounding box center [151, 134] width 302 height 269
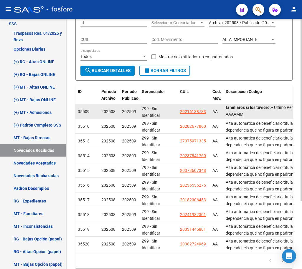
scroll to position [94, 0]
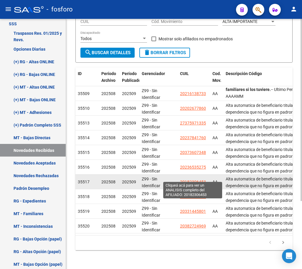
click at [189, 180] on span "20182306453" at bounding box center [193, 182] width 26 height 5
type textarea "20182306453"
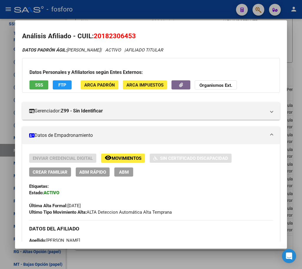
scroll to position [0, 0]
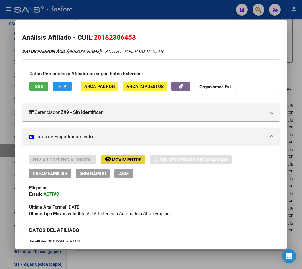
click at [130, 160] on span "Movimientos" at bounding box center [127, 159] width 30 height 5
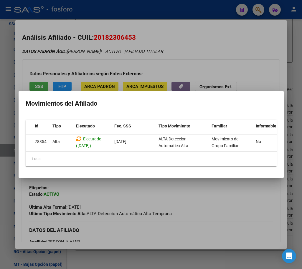
scroll to position [0, 17]
drag, startPoint x: 135, startPoint y: 148, endPoint x: 188, endPoint y: 156, distance: 54.1
click at [188, 156] on div "Id Tipo Ejecutado Fec. SSS Tipo Movimiento Familiar Informable SSS Cargado Usua…" at bounding box center [151, 143] width 251 height 47
click at [202, 201] on div at bounding box center [151, 134] width 302 height 269
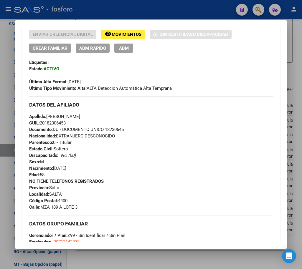
scroll to position [88, 0]
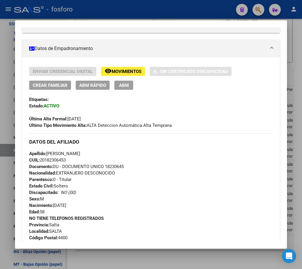
click at [95, 84] on span "ABM Rápido" at bounding box center [92, 85] width 27 height 5
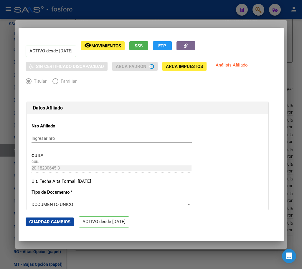
radio input "true"
type input "30-71214287-8"
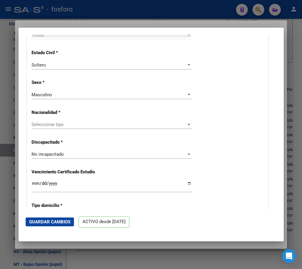
scroll to position [324, 0]
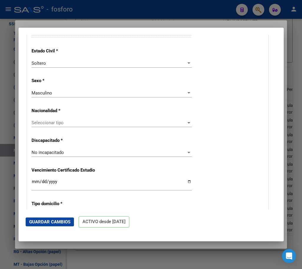
click at [67, 123] on span "Seleccionar tipo" at bounding box center [109, 122] width 155 height 5
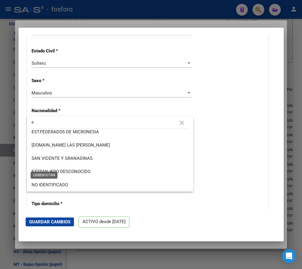
scroll to position [0, 0]
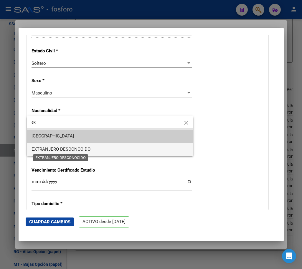
type input "ex"
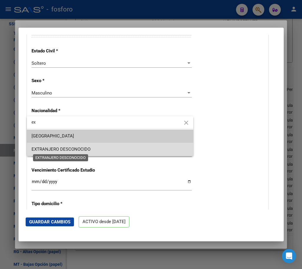
click at [59, 151] on span "EXTRANJERO DESCONOCIDO" at bounding box center [61, 149] width 59 height 5
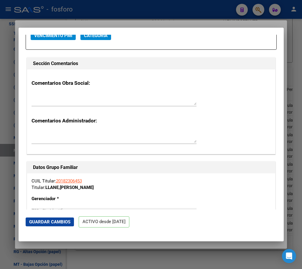
scroll to position [1089, 0]
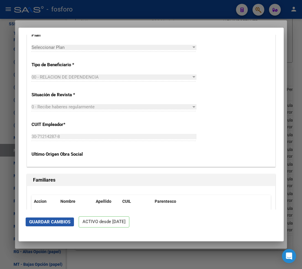
click at [49, 221] on span "Guardar Cambios" at bounding box center [49, 221] width 41 height 5
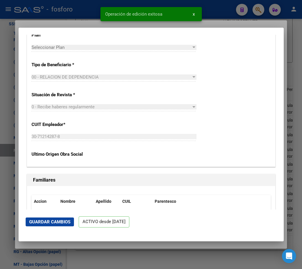
drag, startPoint x: 154, startPoint y: 263, endPoint x: 217, endPoint y: 244, distance: 65.8
click at [160, 263] on div at bounding box center [151, 134] width 302 height 269
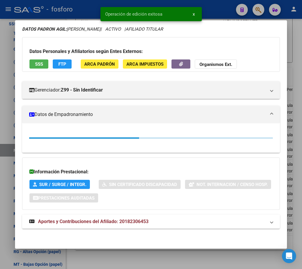
scroll to position [88, 0]
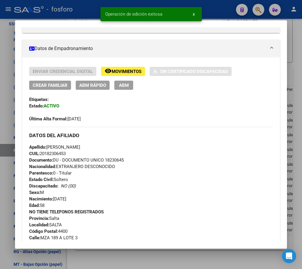
drag, startPoint x: 147, startPoint y: 261, endPoint x: 176, endPoint y: 235, distance: 38.4
click at [147, 261] on div at bounding box center [151, 134] width 302 height 269
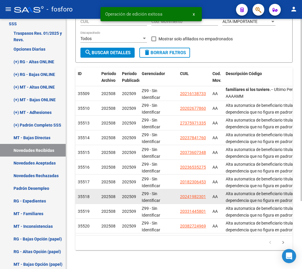
click at [187, 195] on datatable-body-cell "20241982301" at bounding box center [194, 196] width 32 height 14
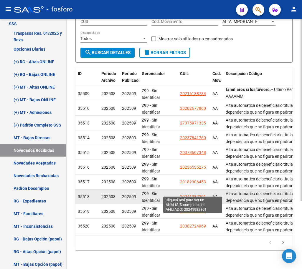
click at [187, 194] on span "20241982301" at bounding box center [193, 196] width 26 height 5
type textarea "20241982301"
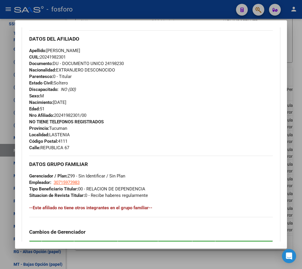
scroll to position [74, 0]
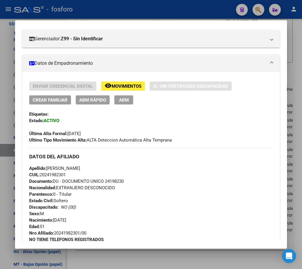
click at [92, 100] on span "ABM Rápido" at bounding box center [92, 99] width 27 height 5
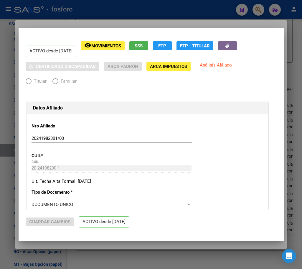
radio input "true"
type input "30-71597398-3"
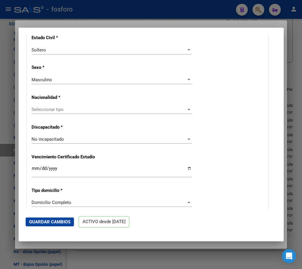
scroll to position [324, 0]
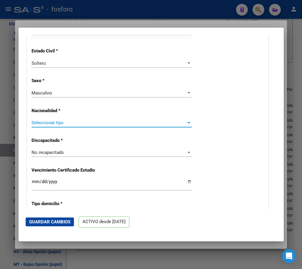
click at [50, 124] on span "Seleccionar tipo" at bounding box center [109, 122] width 155 height 5
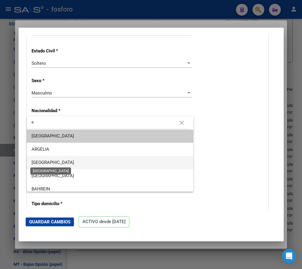
type input "ex"
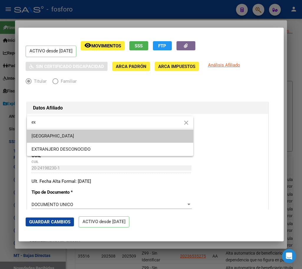
type input "ex"
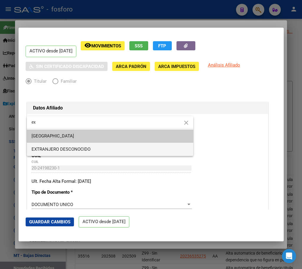
click at [56, 150] on span "EXTRANJERO DESCONOCIDO" at bounding box center [61, 149] width 59 height 5
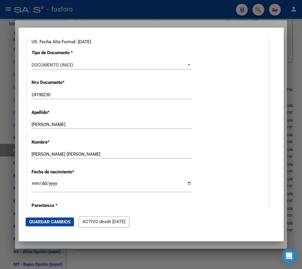
scroll to position [118, 0]
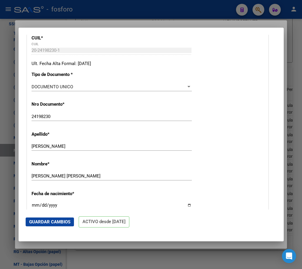
click at [61, 223] on span "Guardar Cambios" at bounding box center [49, 221] width 41 height 5
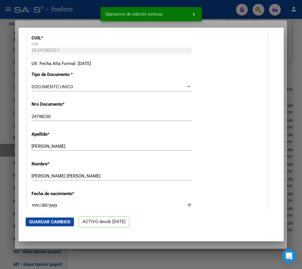
drag, startPoint x: 102, startPoint y: 257, endPoint x: 154, endPoint y: 230, distance: 57.8
click at [106, 257] on div at bounding box center [151, 134] width 302 height 269
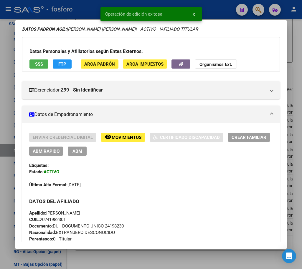
scroll to position [74, 0]
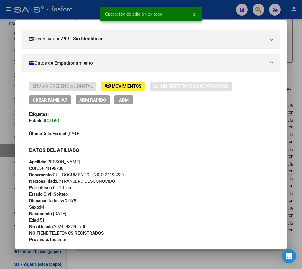
drag, startPoint x: 121, startPoint y: 256, endPoint x: 115, endPoint y: 217, distance: 39.3
click at [123, 250] on div at bounding box center [151, 134] width 302 height 269
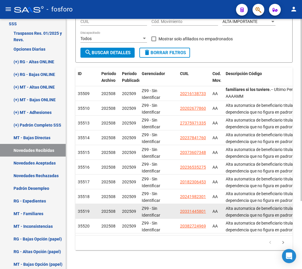
click at [191, 209] on app-link-go-to "20331445801" at bounding box center [193, 211] width 26 height 7
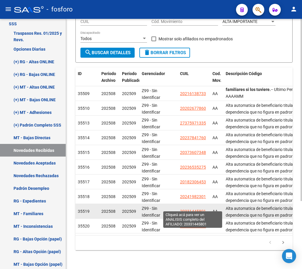
click at [191, 209] on span "20331445801" at bounding box center [193, 211] width 26 height 5
type textarea "20331445801"
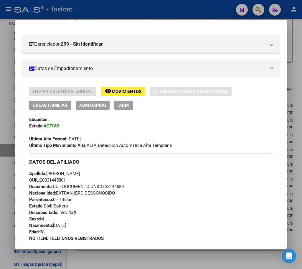
scroll to position [88, 0]
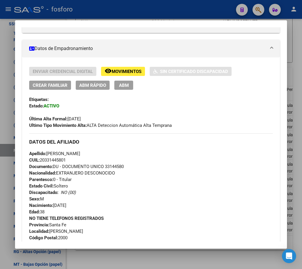
click at [88, 85] on span "ABM Rápido" at bounding box center [92, 85] width 27 height 5
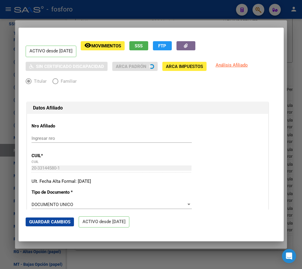
radio input "true"
type input "30-70152665-8"
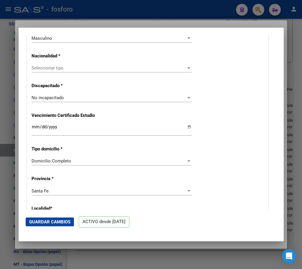
scroll to position [265, 0]
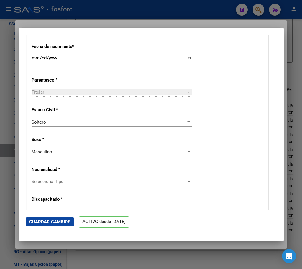
click at [61, 182] on span "Seleccionar tipo" at bounding box center [109, 181] width 155 height 5
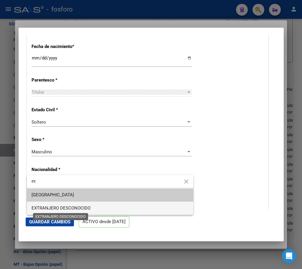
type input "ex"
click at [55, 209] on span "EXTRANJERO DESCONOCIDO" at bounding box center [61, 207] width 59 height 5
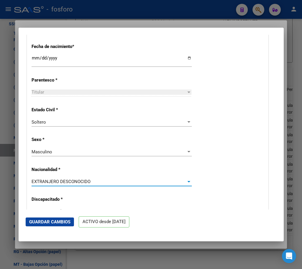
click at [50, 223] on span "Guardar Cambios" at bounding box center [49, 221] width 41 height 5
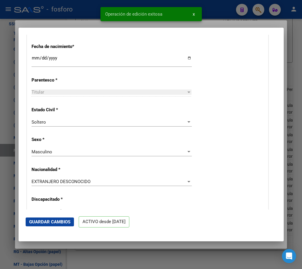
scroll to position [442, 0]
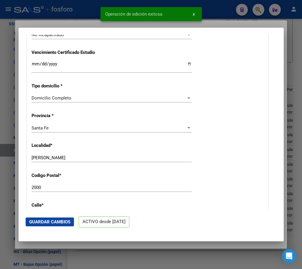
click at [85, 243] on div at bounding box center [151, 134] width 302 height 269
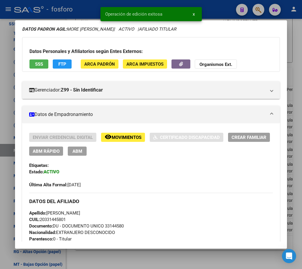
scroll to position [88, 0]
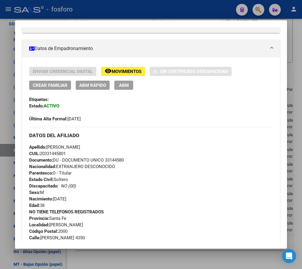
click at [119, 258] on div at bounding box center [151, 134] width 302 height 269
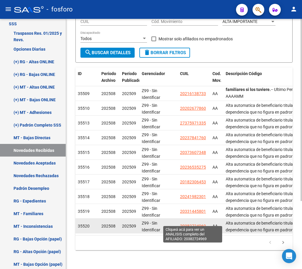
click at [192, 224] on span "20382724969" at bounding box center [193, 226] width 26 height 5
type textarea "20382724969"
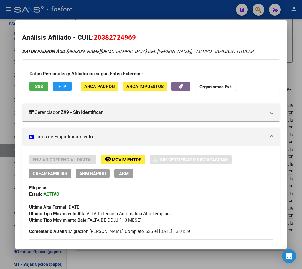
drag, startPoint x: 94, startPoint y: 39, endPoint x: 138, endPoint y: 38, distance: 44.2
click at [138, 38] on h2 "Análisis Afiliado - CUIL: 20382724969" at bounding box center [151, 38] width 258 height 10
copy span "20382724969"
click at [94, 175] on span "ABM Rápido" at bounding box center [92, 173] width 27 height 5
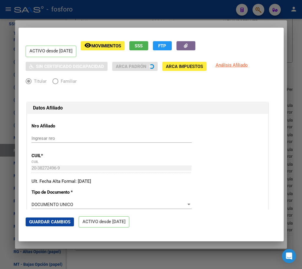
radio input "true"
type input "27-25803382-0"
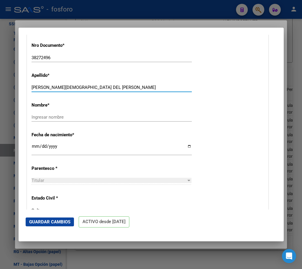
click at [54, 86] on input "[PERSON_NAME][DEMOGRAPHIC_DATA]" at bounding box center [112, 87] width 160 height 5
drag, startPoint x: 53, startPoint y: 87, endPoint x: 116, endPoint y: 89, distance: 63.0
click at [116, 89] on input "[PERSON_NAME][DEMOGRAPHIC_DATA]" at bounding box center [112, 87] width 160 height 5
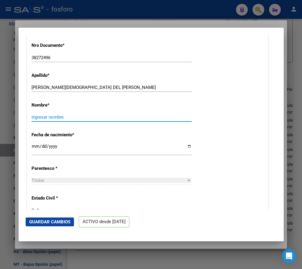
click at [41, 115] on input "Ingresar nombre" at bounding box center [112, 117] width 160 height 5
paste input "JESUS DEL FEDERICO"
type input "JESUS DEL FEDERICO"
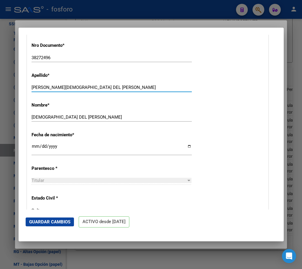
drag, startPoint x: 99, startPoint y: 87, endPoint x: 53, endPoint y: 90, distance: 45.5
click at [53, 90] on div "SANCHEZ JESUS DEL FEDERICO Ingresar apellido" at bounding box center [112, 87] width 160 height 9
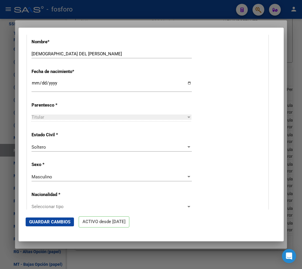
scroll to position [265, 0]
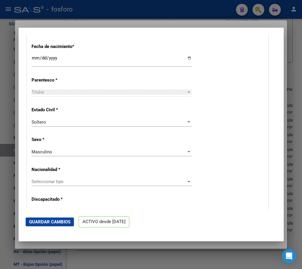
type input "SANCHEZ"
click at [64, 178] on div "Seleccionar tipo Seleccionar tipo" at bounding box center [112, 181] width 160 height 9
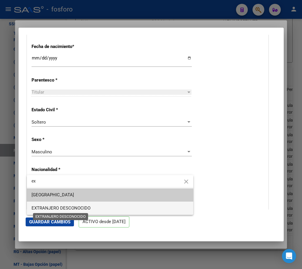
type input "ex"
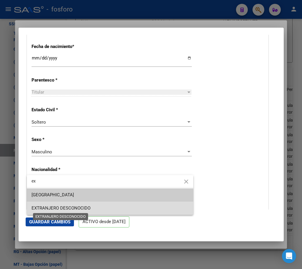
click at [56, 206] on span "EXTRANJERO DESCONOCIDO" at bounding box center [61, 207] width 59 height 5
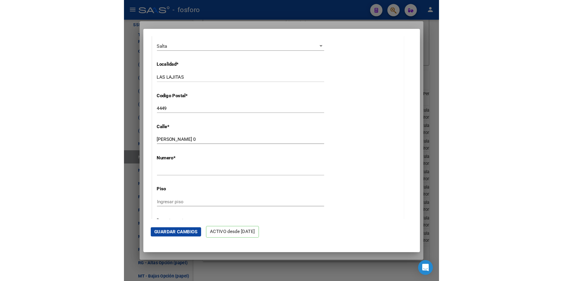
scroll to position [530, 0]
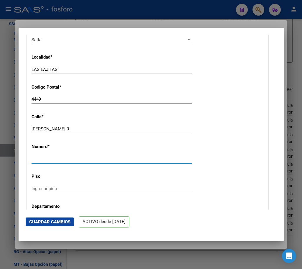
click at [46, 157] on input "Ingresar nro" at bounding box center [112, 158] width 160 height 5
type input "00"
click at [56, 223] on span "Guardar Cambios" at bounding box center [49, 221] width 41 height 5
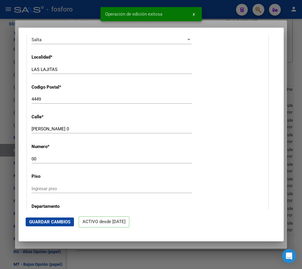
click at [119, 246] on div at bounding box center [151, 134] width 302 height 269
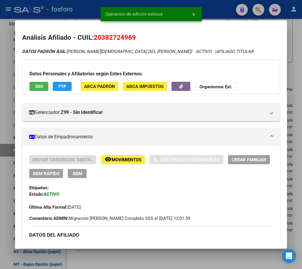
click at [132, 258] on div at bounding box center [151, 134] width 302 height 269
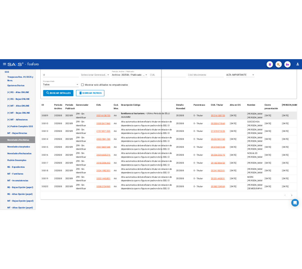
scroll to position [62, 0]
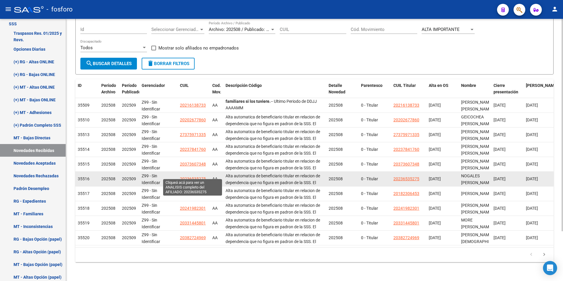
click at [195, 176] on span "20236535275" at bounding box center [193, 178] width 26 height 5
type textarea "20236535275"
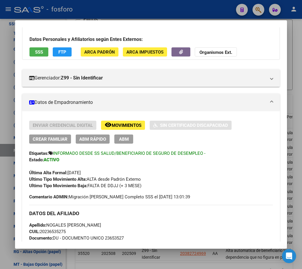
scroll to position [0, 0]
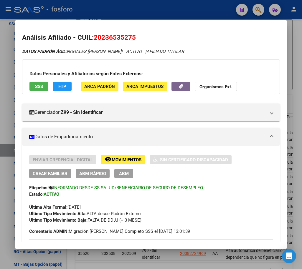
drag, startPoint x: 94, startPoint y: 37, endPoint x: 139, endPoint y: 36, distance: 45.1
click at [139, 36] on h2 "Análisis Afiliado - CUIL: 20236535275" at bounding box center [151, 38] width 258 height 10
copy span "20236535275"
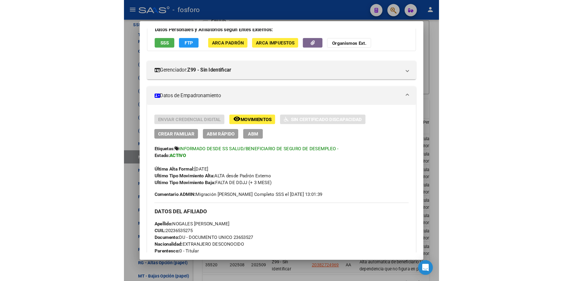
scroll to position [59, 0]
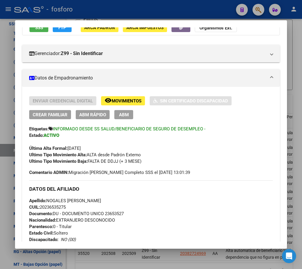
drag, startPoint x: 54, startPoint y: 132, endPoint x: 91, endPoint y: 131, distance: 36.8
click at [91, 131] on div "Etiquetas: INFORMADO DESDE SS SALUD/BENEFICIARIO DE SEGURO DE DESEMPLEO -" at bounding box center [150, 129] width 243 height 6
drag, startPoint x: 91, startPoint y: 131, endPoint x: 100, endPoint y: 147, distance: 18.4
click at [100, 147] on div "Última Alta Formal: 01/08/2024" at bounding box center [150, 145] width 243 height 13
drag, startPoint x: 132, startPoint y: 130, endPoint x: 182, endPoint y: 131, distance: 50.1
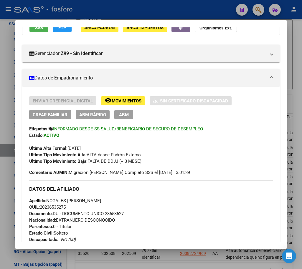
click at [182, 131] on span "INFORMADO DESDE SS SALUD/BENEFICIARIO DE SEGURO DE DESEMPLEO -" at bounding box center [129, 128] width 152 height 5
drag, startPoint x: 182, startPoint y: 131, endPoint x: 211, endPoint y: 155, distance: 37.5
click at [211, 153] on div "Ultimo Tipo Movimiento Alta: ALTA desde Padrón Externo" at bounding box center [150, 155] width 243 height 6
click at [171, 256] on div at bounding box center [151, 134] width 302 height 269
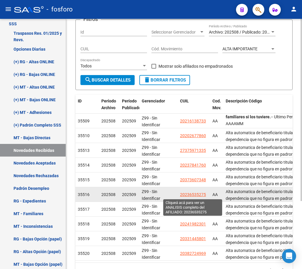
click at [182, 193] on span "20236535275" at bounding box center [193, 194] width 26 height 5
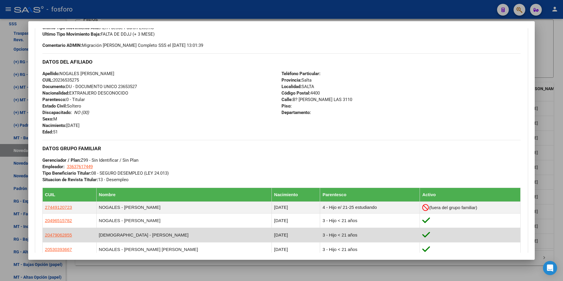
scroll to position [291, 0]
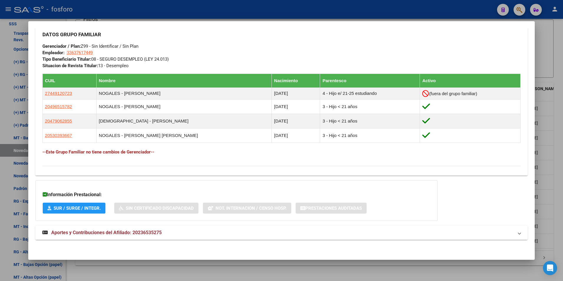
click at [119, 234] on span "Aportes y Contribuciones del Afiliado: 20236535275" at bounding box center [106, 233] width 110 height 6
click at [87, 235] on span "Aportes y Contribuciones del Afiliado: 20236535275" at bounding box center [106, 235] width 110 height 6
drag, startPoint x: 135, startPoint y: 232, endPoint x: 123, endPoint y: 233, distance: 11.2
click at [128, 233] on span "Aportes y Contribuciones del Afiliado: 20236535275" at bounding box center [106, 233] width 110 height 6
drag, startPoint x: 123, startPoint y: 233, endPoint x: 119, endPoint y: 236, distance: 5.6
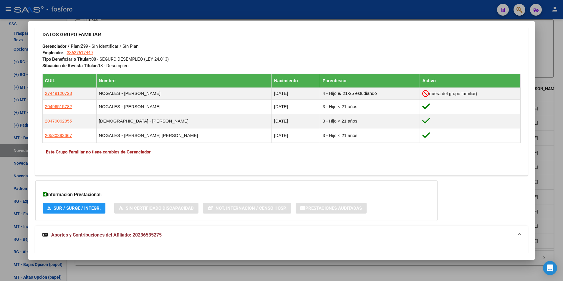
click at [119, 235] on span "Aportes y Contribuciones del Afiliado: 20236535275" at bounding box center [106, 235] width 110 height 6
click at [55, 233] on span "Aportes y Contribuciones del Afiliado: 20236535275" at bounding box center [106, 233] width 110 height 6
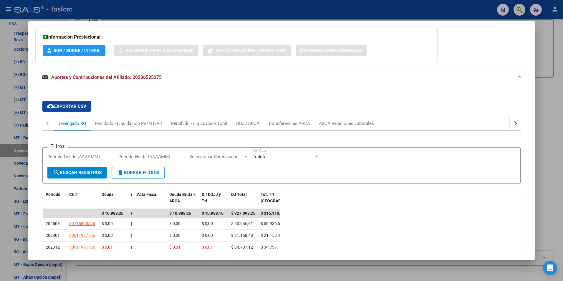
scroll to position [575, 0]
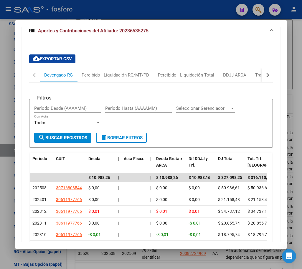
click at [166, 255] on div at bounding box center [151, 134] width 302 height 269
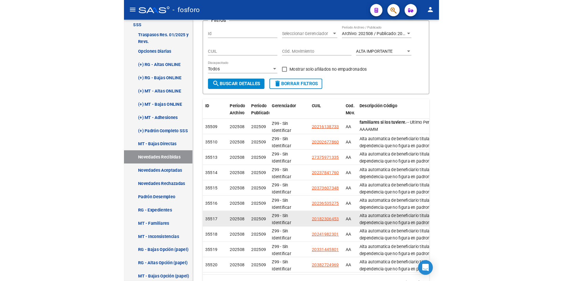
scroll to position [54, 0]
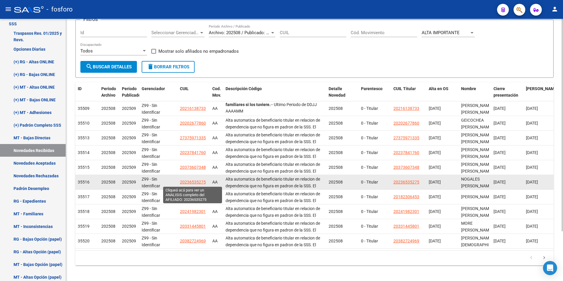
click at [190, 183] on span "20236535275" at bounding box center [193, 182] width 26 height 5
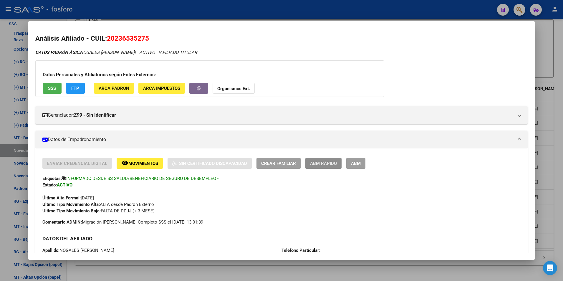
click at [301, 165] on span "ABM Rápido" at bounding box center [323, 163] width 27 height 5
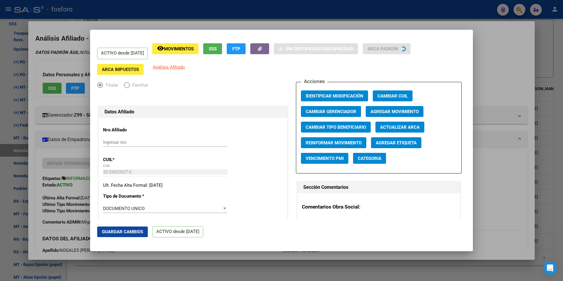
radio input "true"
type input "33-63761744-9"
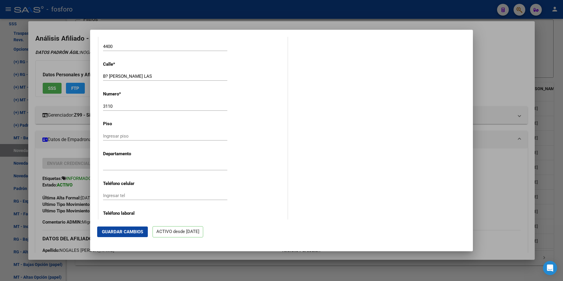
scroll to position [703, 0]
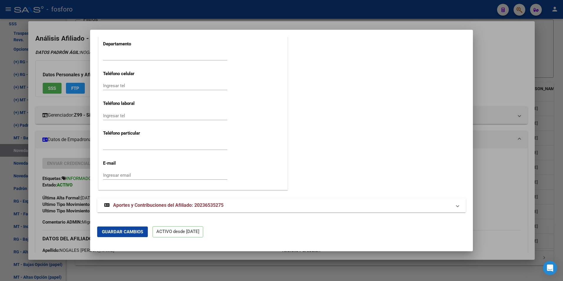
click at [138, 205] on span "Aportes y Contribuciones del Afiliado: 20236535275" at bounding box center [168, 205] width 110 height 6
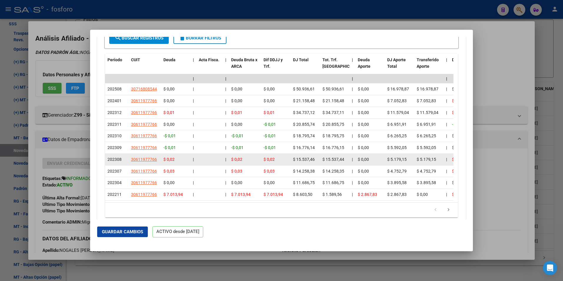
scroll to position [954, 0]
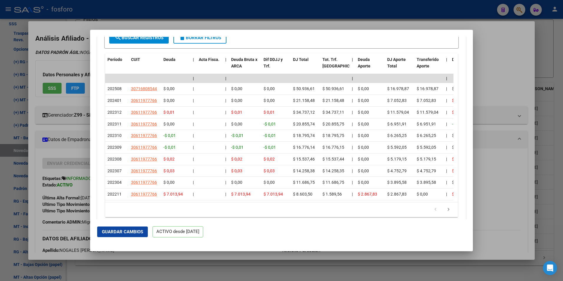
click at [301, 164] on div at bounding box center [281, 140] width 563 height 281
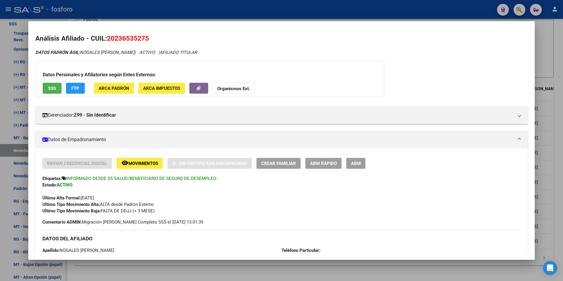
click at [301, 163] on span "ABM Rápido" at bounding box center [323, 163] width 27 height 5
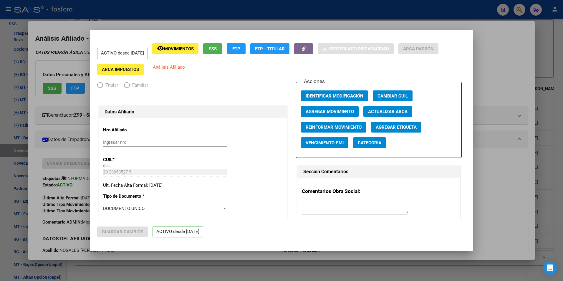
radio input "true"
type input "33-63761744-9"
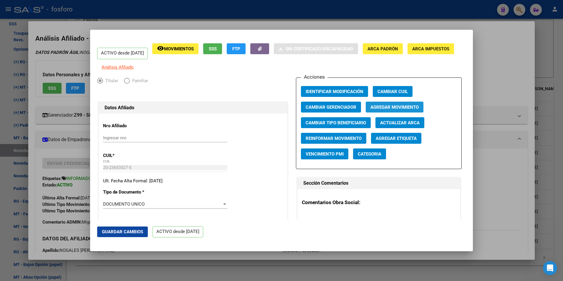
click at [301, 110] on span "Agregar Movimiento" at bounding box center [394, 107] width 48 height 5
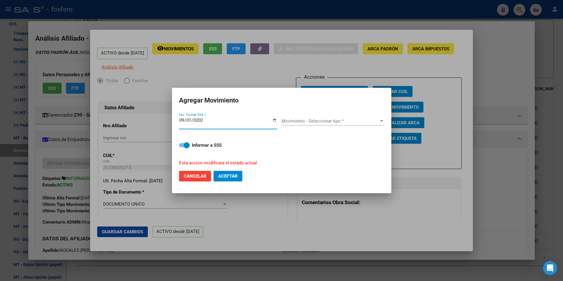
type input "2025-09-01"
click at [301, 120] on span "Movimiento - Seleccionar tipo *" at bounding box center [329, 120] width 97 height 5
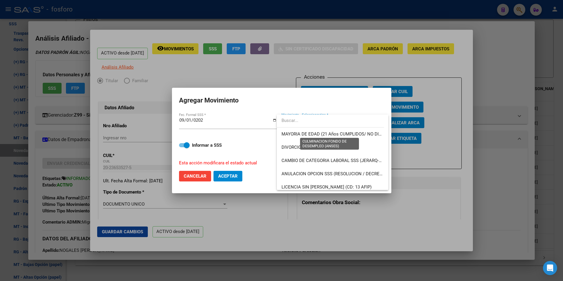
scroll to position [147, 0]
click at [297, 131] on span "CULMINACION FONDO DE DESEMPLEO (ANSES)" at bounding box center [329, 132] width 97 height 5
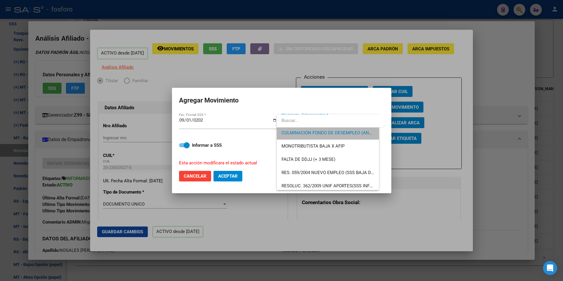
scroll to position [0, 0]
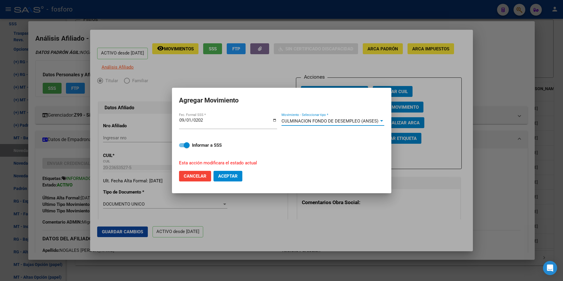
click at [229, 177] on span "Aceptar" at bounding box center [227, 175] width 19 height 5
checkbox input "false"
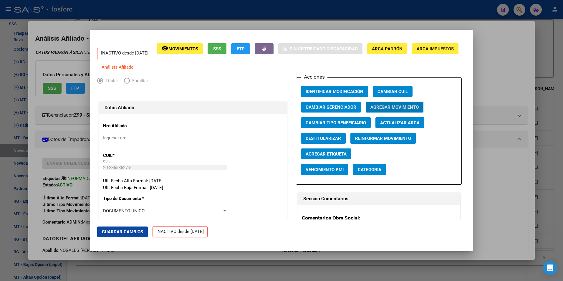
click at [301, 223] on div at bounding box center [281, 140] width 563 height 281
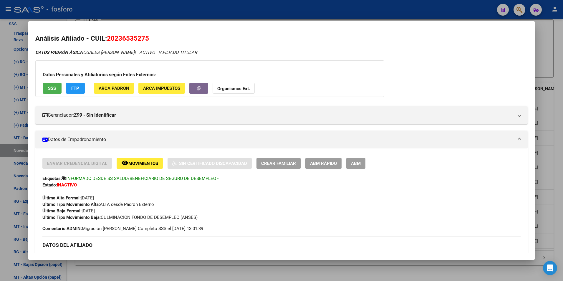
click at [301, 169] on div at bounding box center [281, 140] width 563 height 281
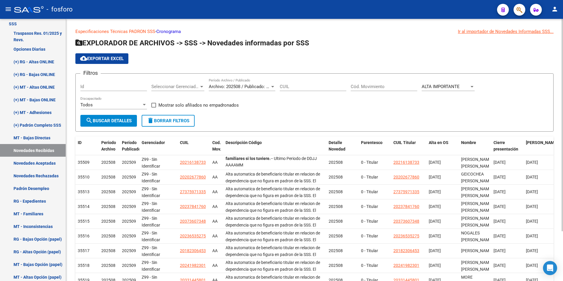
click at [301, 88] on span "ALTA IMPORTANTE" at bounding box center [441, 86] width 38 height 5
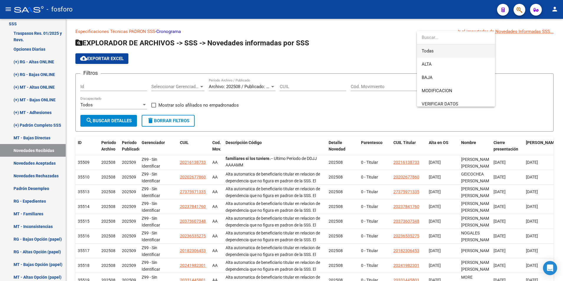
click at [301, 48] on span "Todas" at bounding box center [456, 50] width 69 height 13
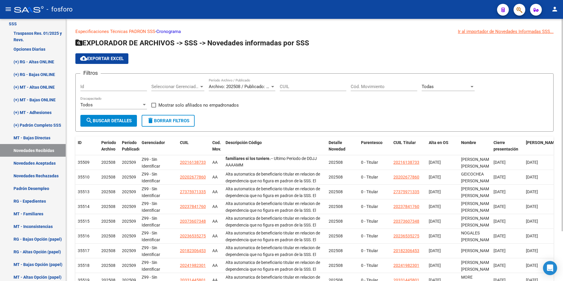
click at [301, 90] on div "Cód. Movimiento" at bounding box center [384, 84] width 67 height 13
click at [301, 84] on input "Cód. Movimiento" at bounding box center [384, 86] width 67 height 5
type input "bf"
click at [123, 122] on span "search Buscar Detalles" at bounding box center [109, 120] width 46 height 5
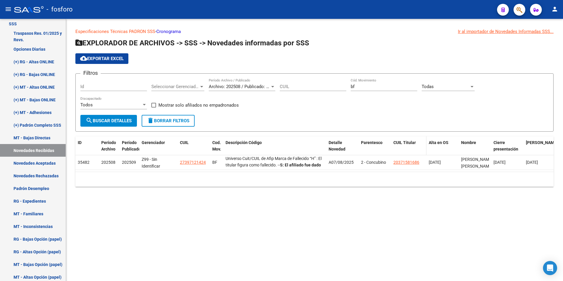
scroll to position [61, 0]
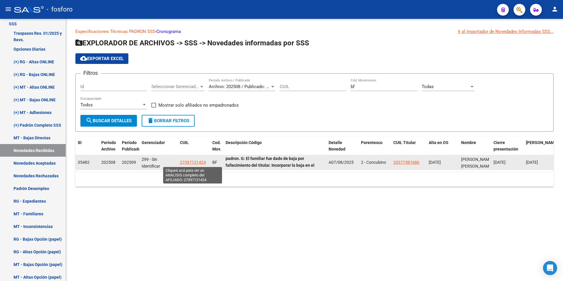
click at [198, 162] on span "27397121424" at bounding box center [193, 162] width 26 height 5
type textarea "27397121424"
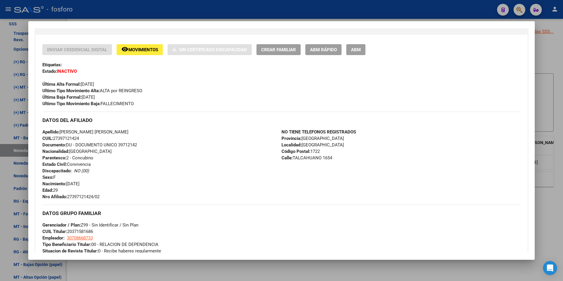
scroll to position [118, 0]
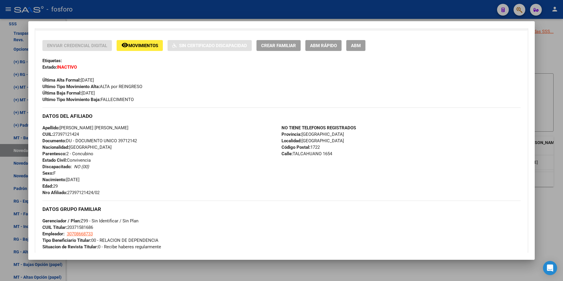
drag, startPoint x: 53, startPoint y: 188, endPoint x: 69, endPoint y: 187, distance: 16.8
click at [69, 187] on div "Apellido: ELISA MARIA EUGENIA LAVALLE CUIL: 27397121424 Documento: DU - DOCUMEN…" at bounding box center [161, 160] width 239 height 71
drag, startPoint x: 69, startPoint y: 187, endPoint x: 127, endPoint y: 192, distance: 57.9
click at [127, 192] on div "Apellido: ELISA MARIA EUGENIA LAVALLE CUIL: 27397121424 Documento: DU - DOCUMEN…" at bounding box center [161, 160] width 239 height 71
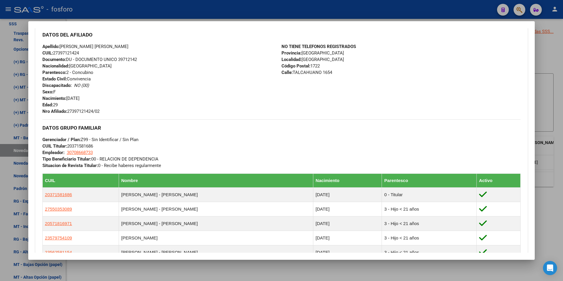
scroll to position [147, 0]
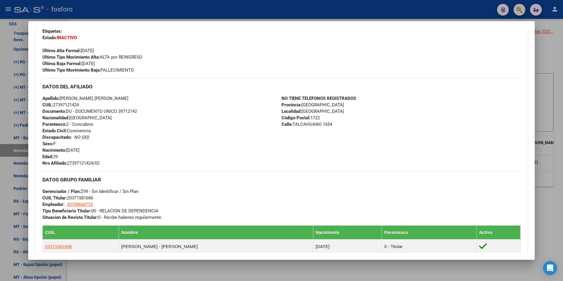
click at [301, 138] on div at bounding box center [281, 140] width 563 height 281
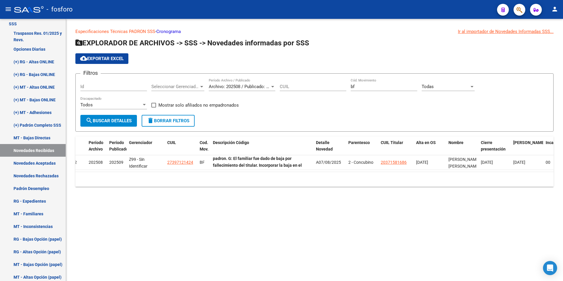
scroll to position [0, 0]
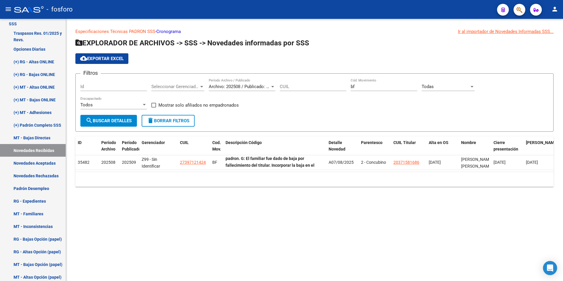
drag, startPoint x: 167, startPoint y: 173, endPoint x: 182, endPoint y: 171, distance: 14.5
click at [162, 172] on datatable-body "35482 202508 202509 Z99 - Sin Identificar 27397121424 BF Marca de Fallecido “S”…" at bounding box center [314, 163] width 478 height 16
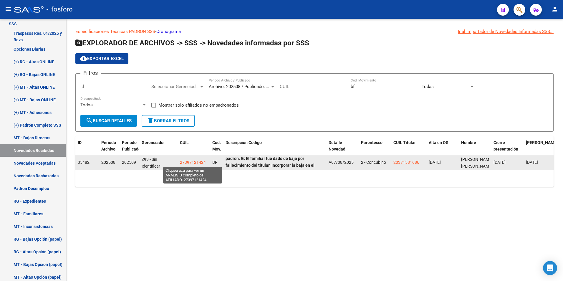
click at [190, 161] on span "27397121424" at bounding box center [193, 162] width 26 height 5
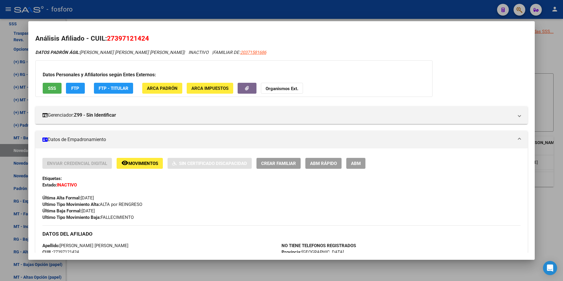
click at [301, 50] on div at bounding box center [281, 140] width 563 height 281
